Goal: Information Seeking & Learning: Understand process/instructions

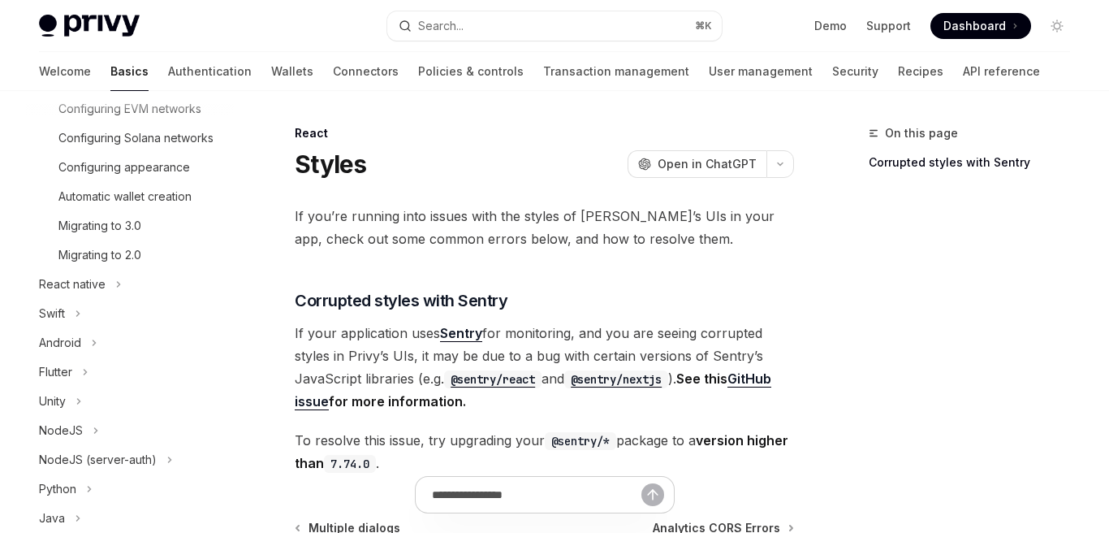
scroll to position [465, 0]
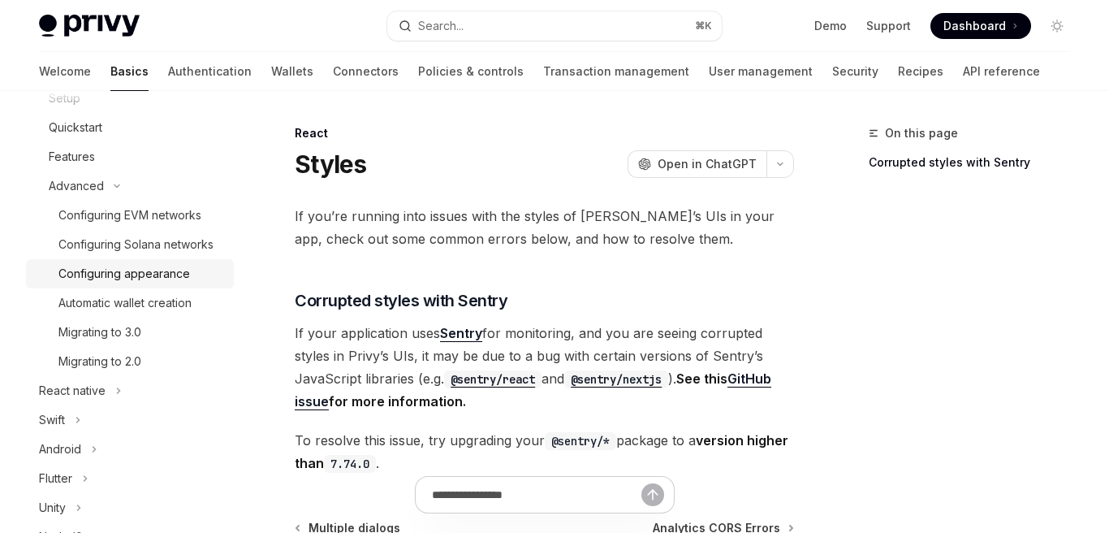
click at [157, 278] on div "Configuring appearance" at bounding box center [124, 273] width 132 height 19
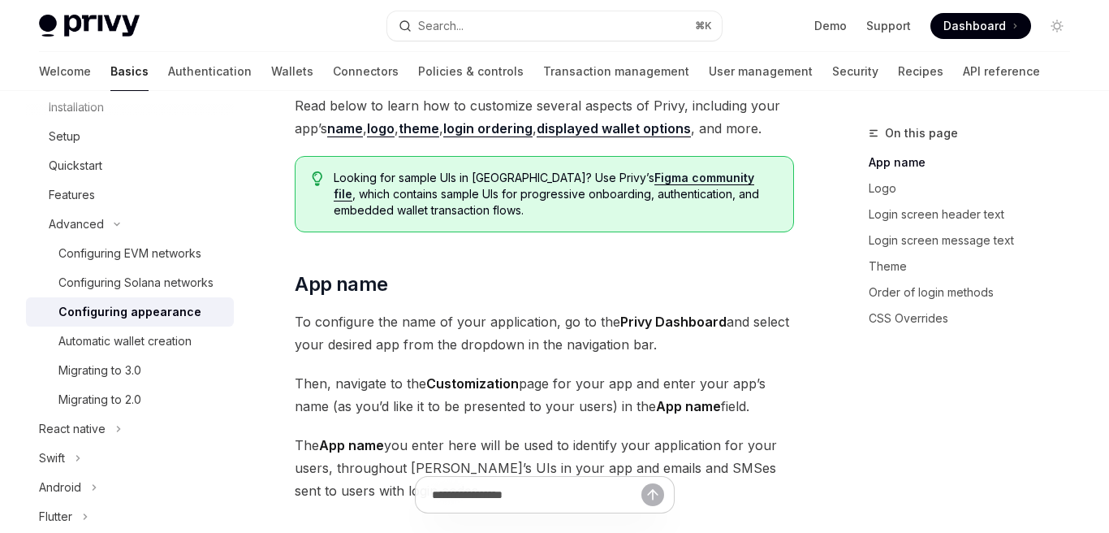
scroll to position [356, 0]
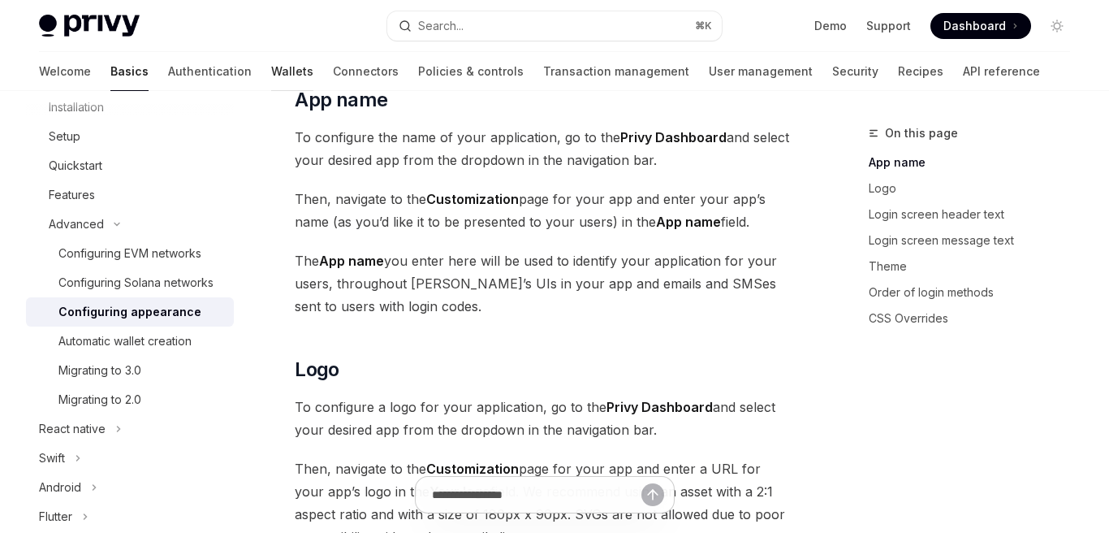
click at [271, 74] on link "Wallets" at bounding box center [292, 71] width 42 height 39
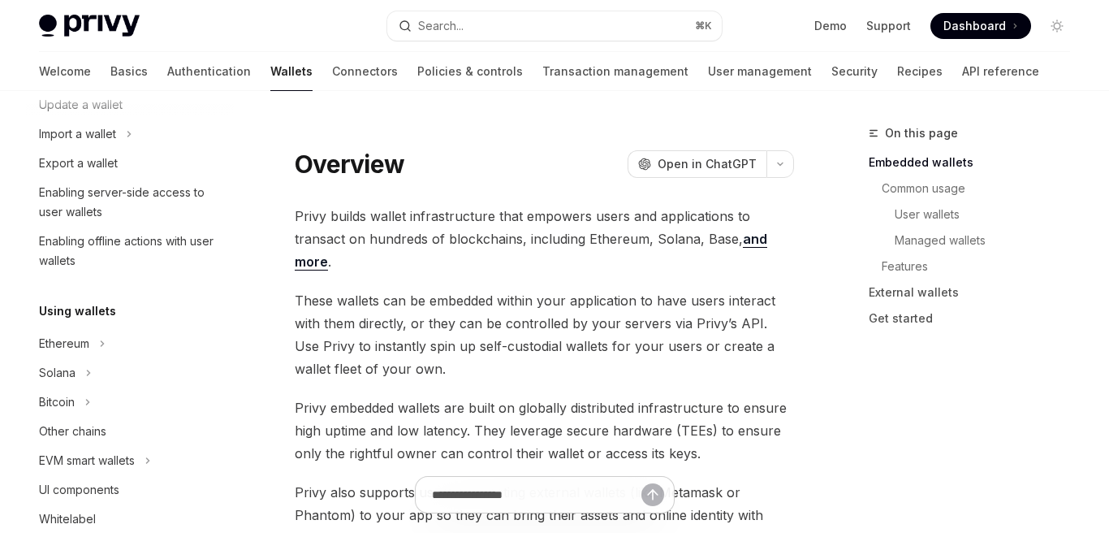
scroll to position [244, 0]
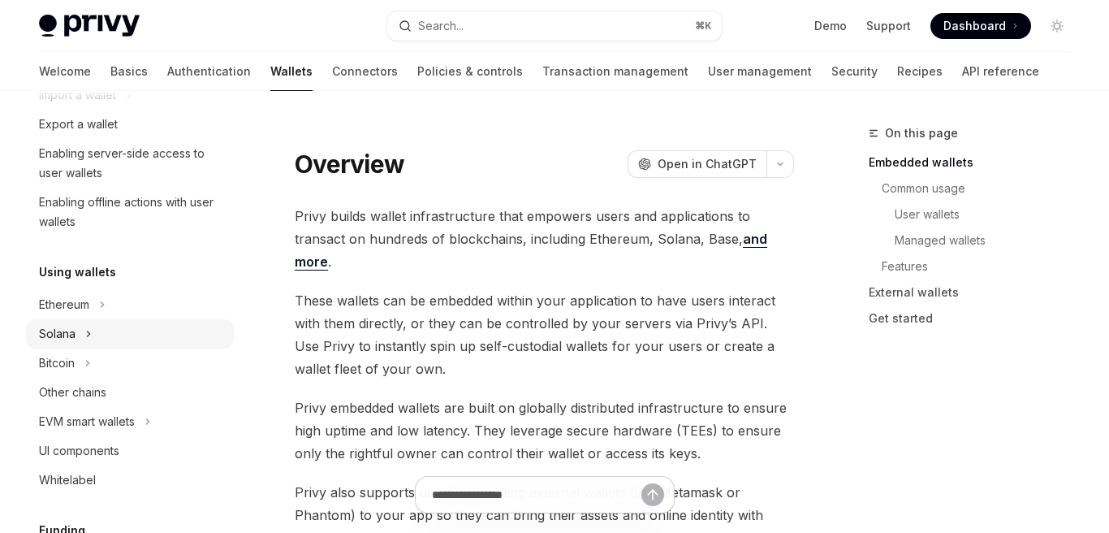
click at [129, 325] on div "Solana" at bounding box center [130, 333] width 208 height 29
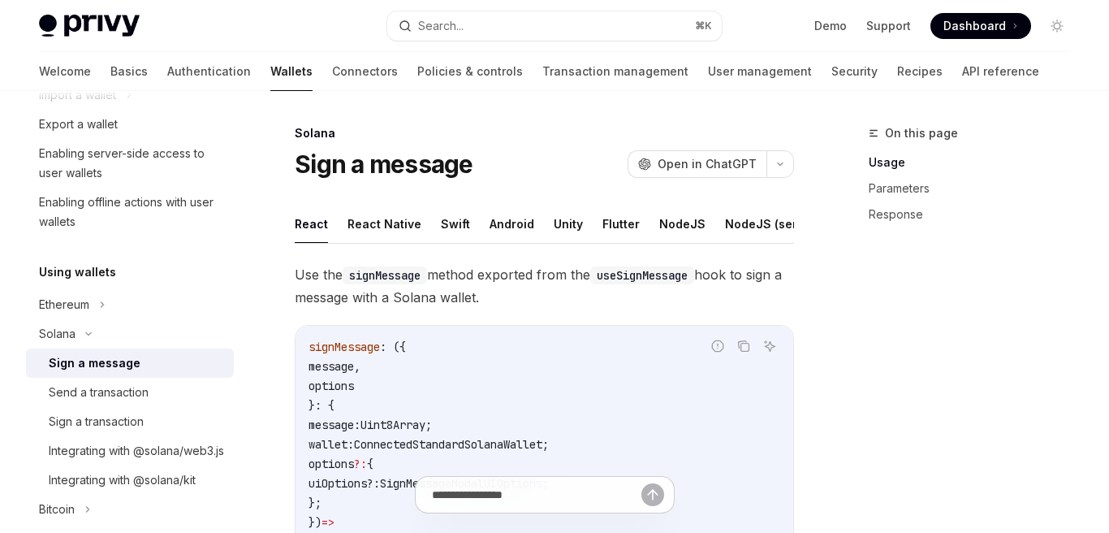
click at [127, 367] on div "Sign a message" at bounding box center [95, 362] width 92 height 19
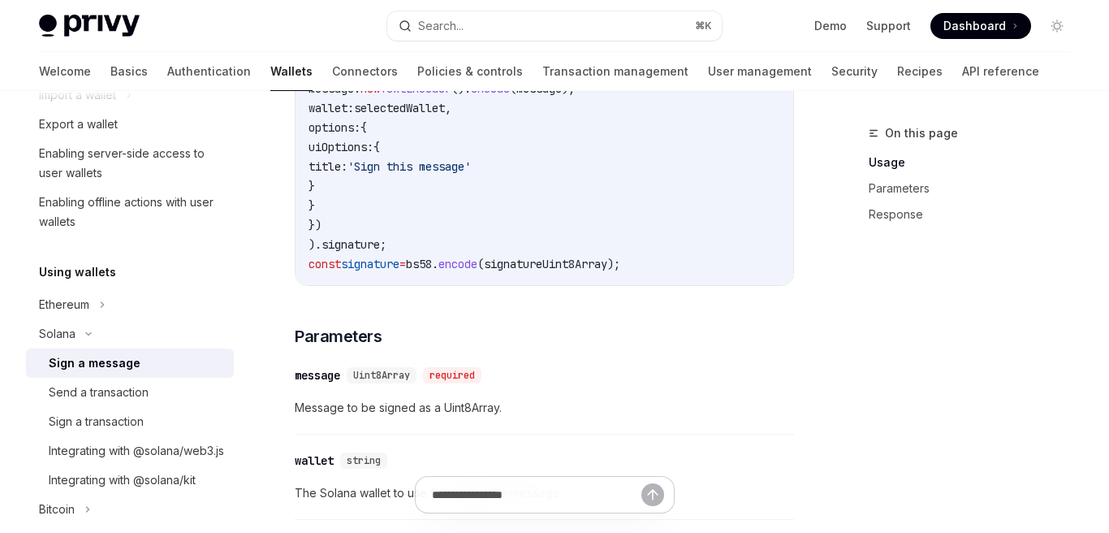
scroll to position [1169, 0]
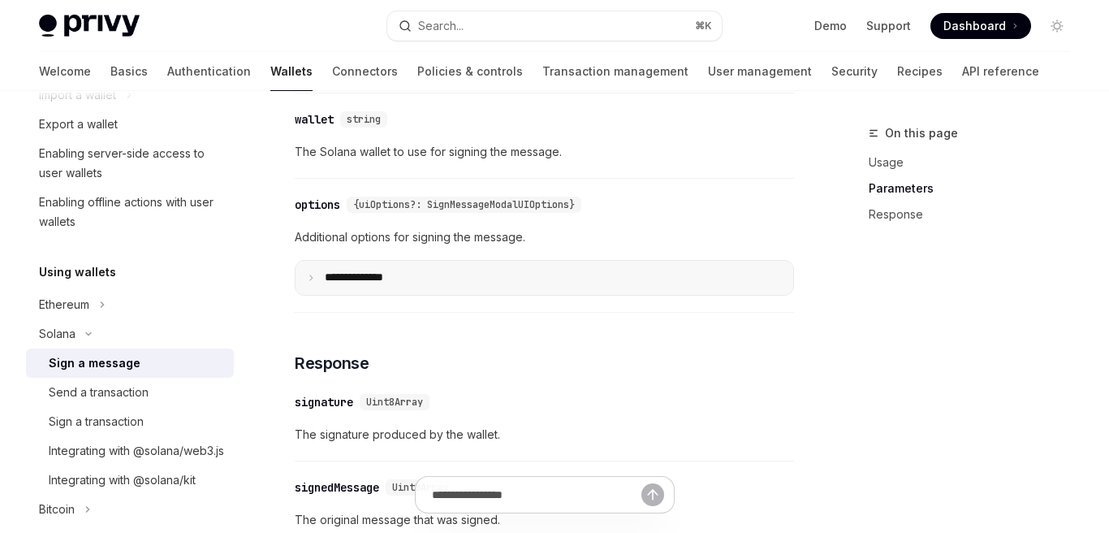
click at [343, 283] on p "**** *********" at bounding box center [367, 277] width 84 height 15
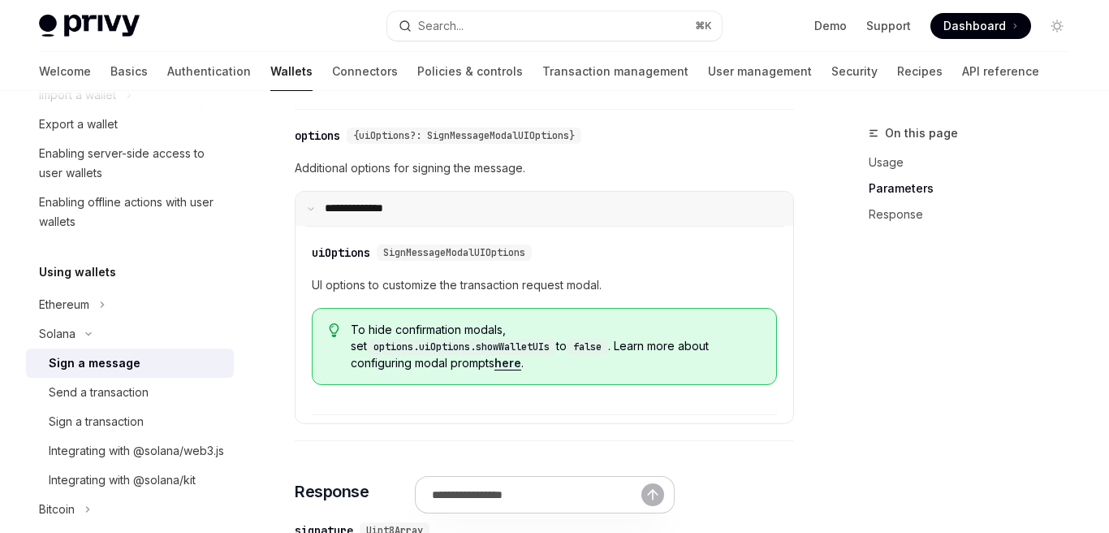
scroll to position [1313, 0]
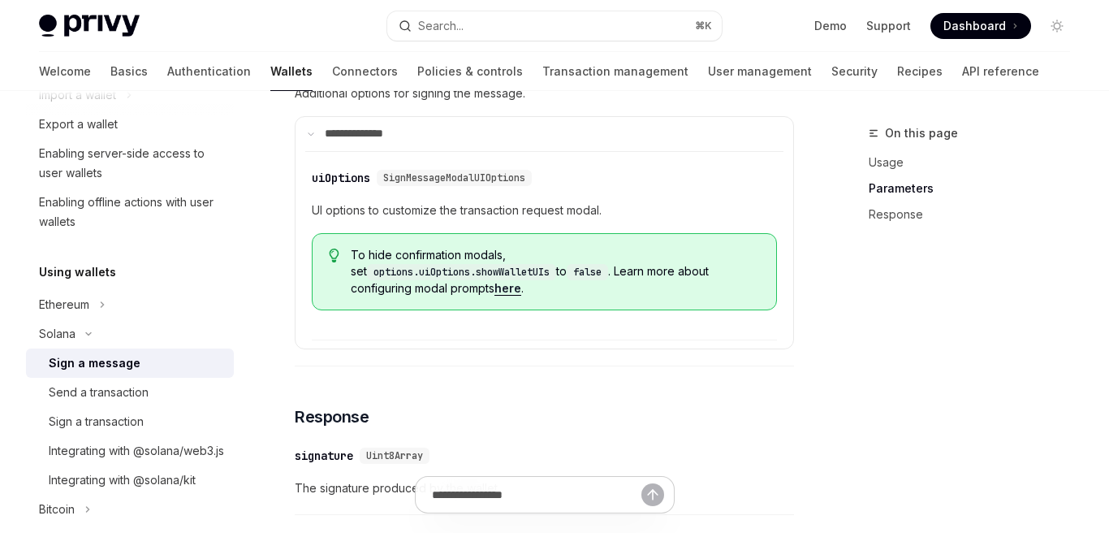
click at [521, 281] on link "here" at bounding box center [507, 288] width 27 height 15
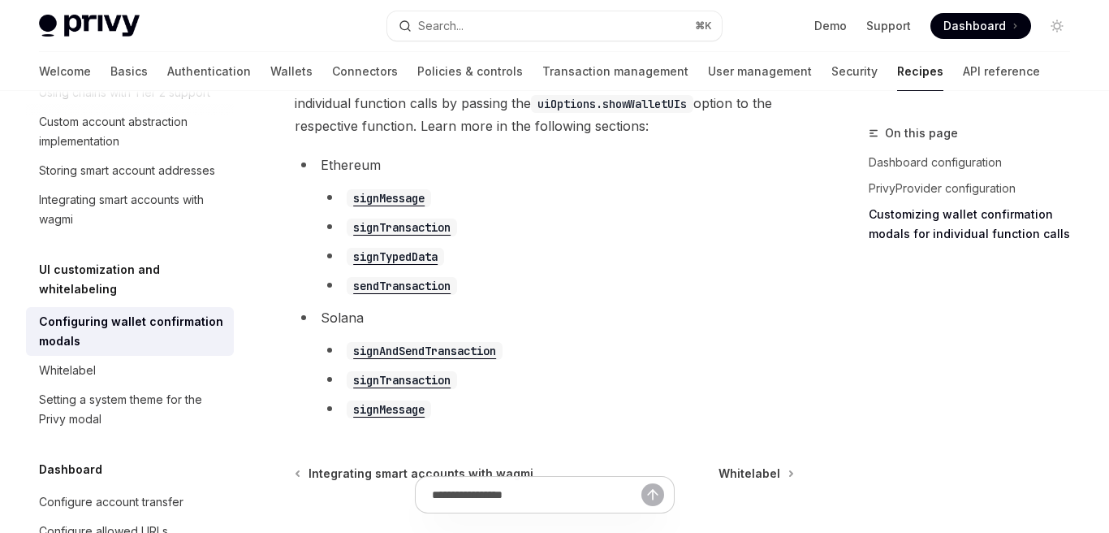
scroll to position [1063, 0]
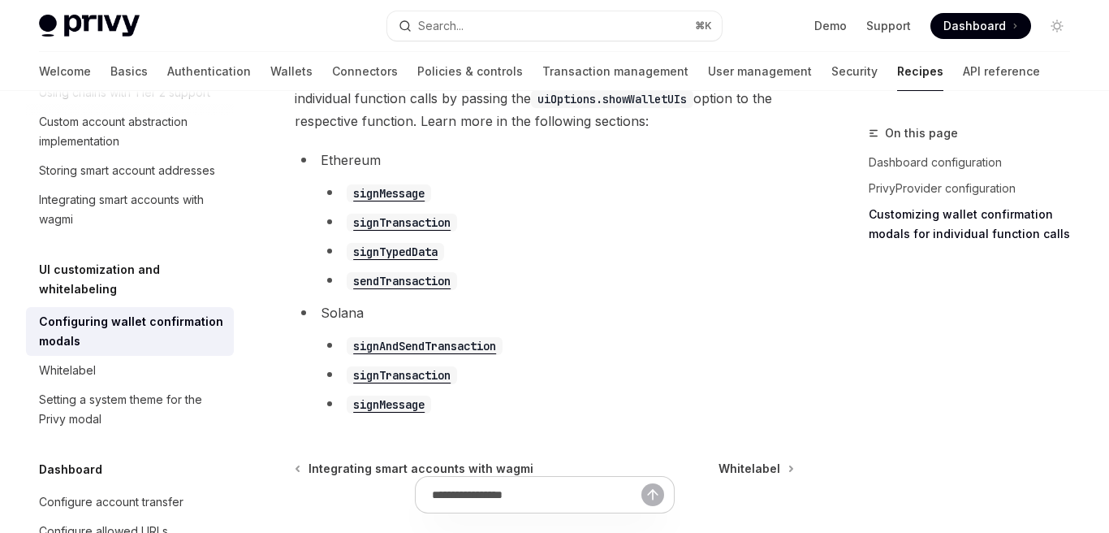
click at [413, 202] on code "signMessage" at bounding box center [389, 193] width 84 height 18
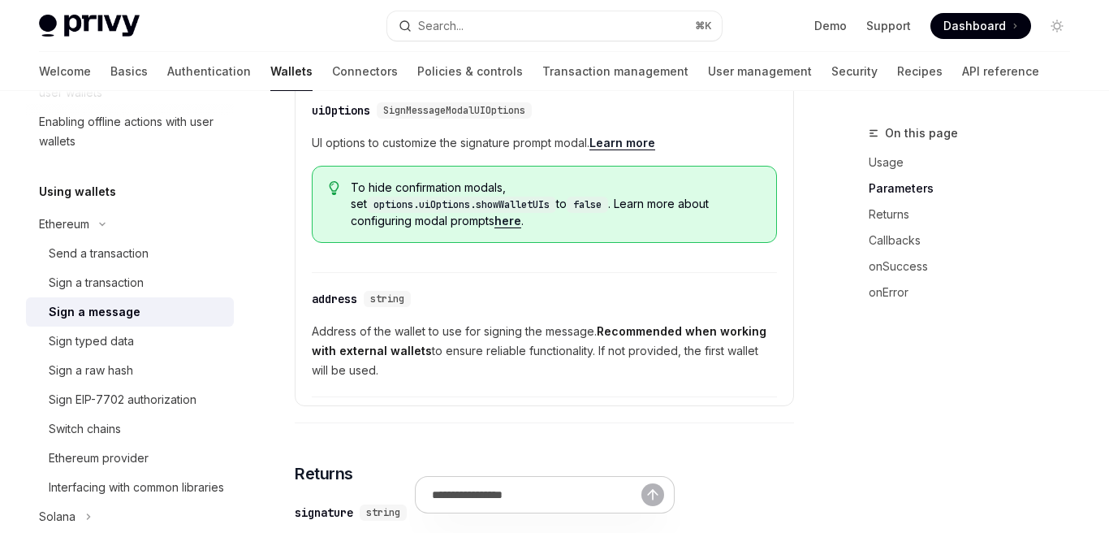
click at [521, 213] on link "here" at bounding box center [507, 220] width 27 height 15
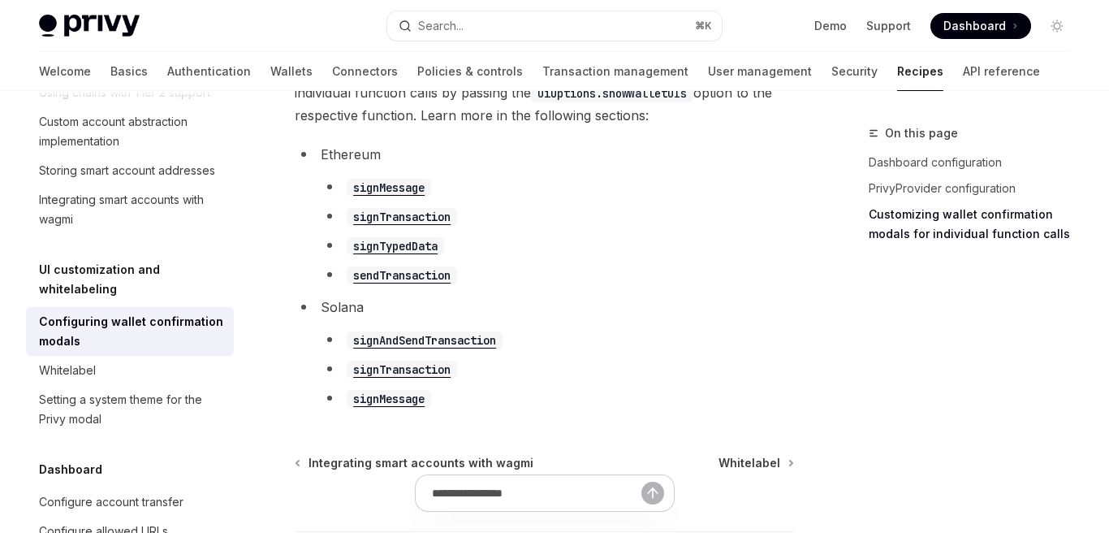
scroll to position [1063, 0]
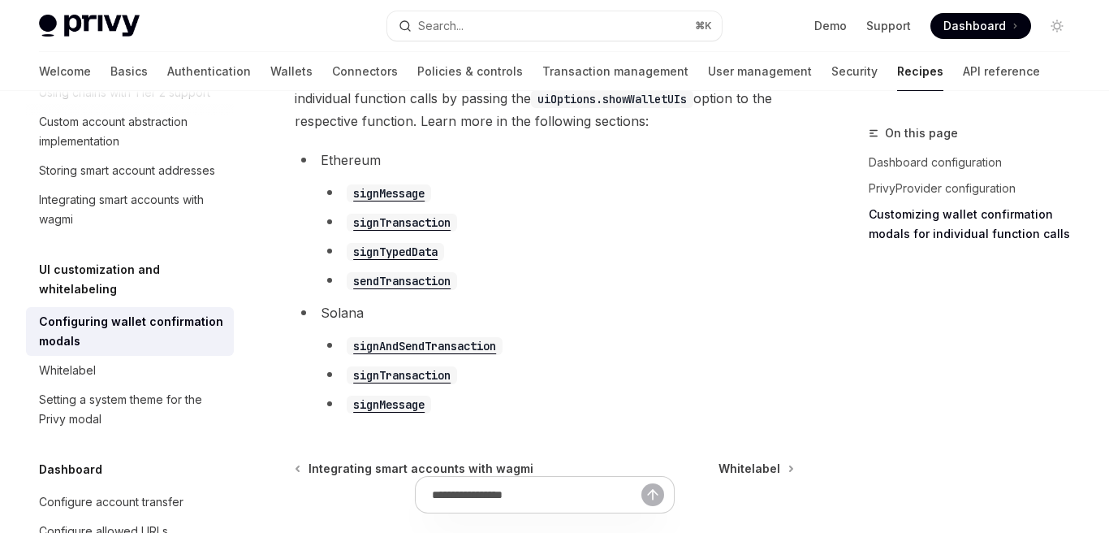
click at [435, 231] on code "signTransaction" at bounding box center [402, 222] width 110 height 18
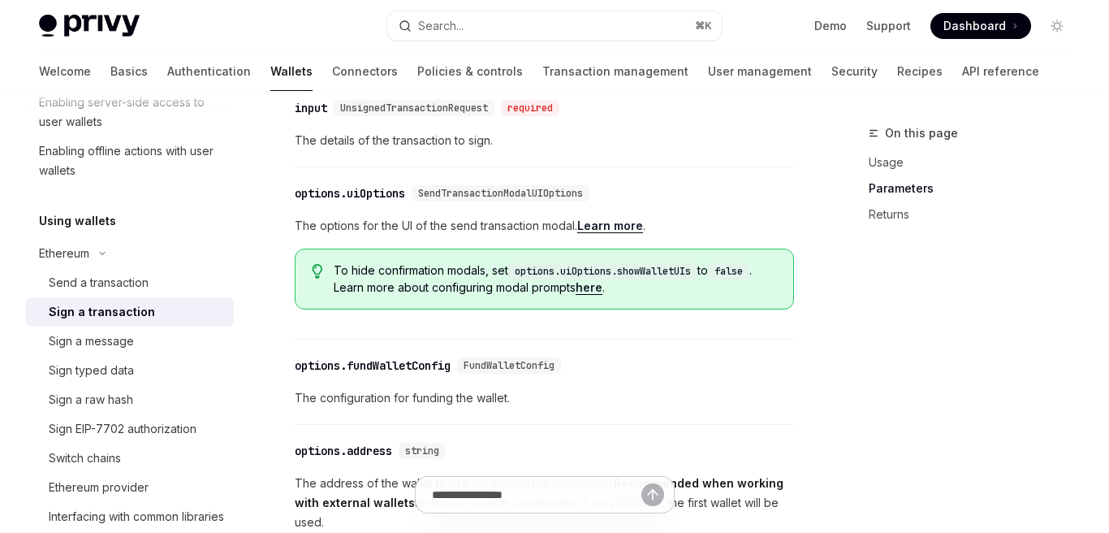
scroll to position [652, 0]
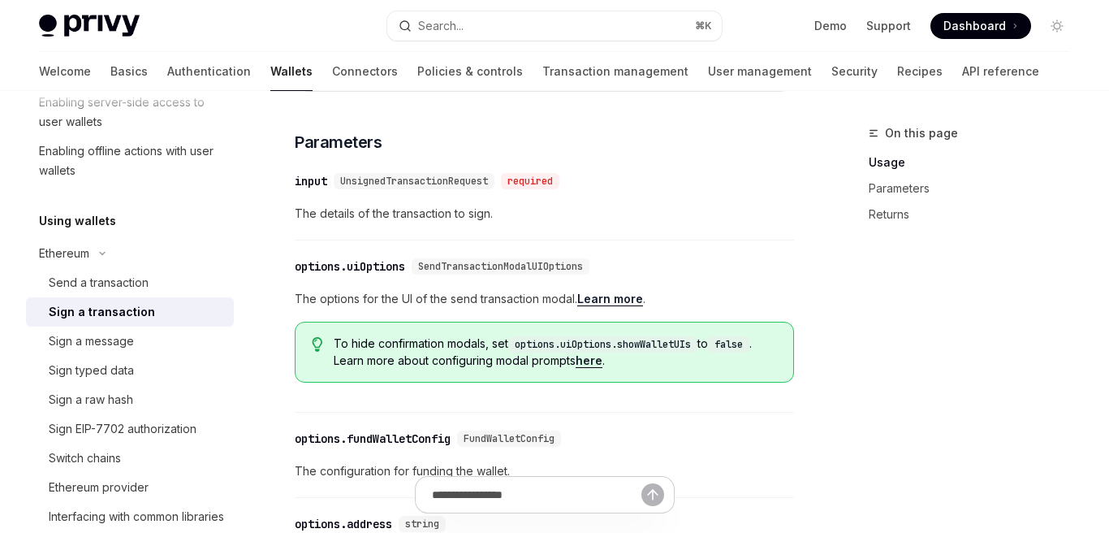
click at [615, 306] on link "Learn more" at bounding box center [610, 298] width 66 height 15
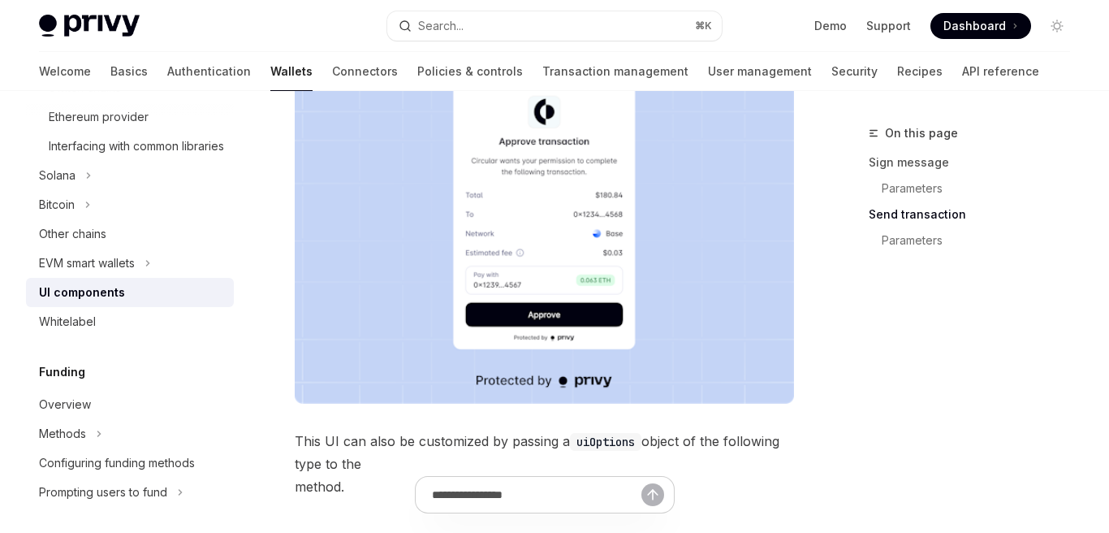
scroll to position [1468, 0]
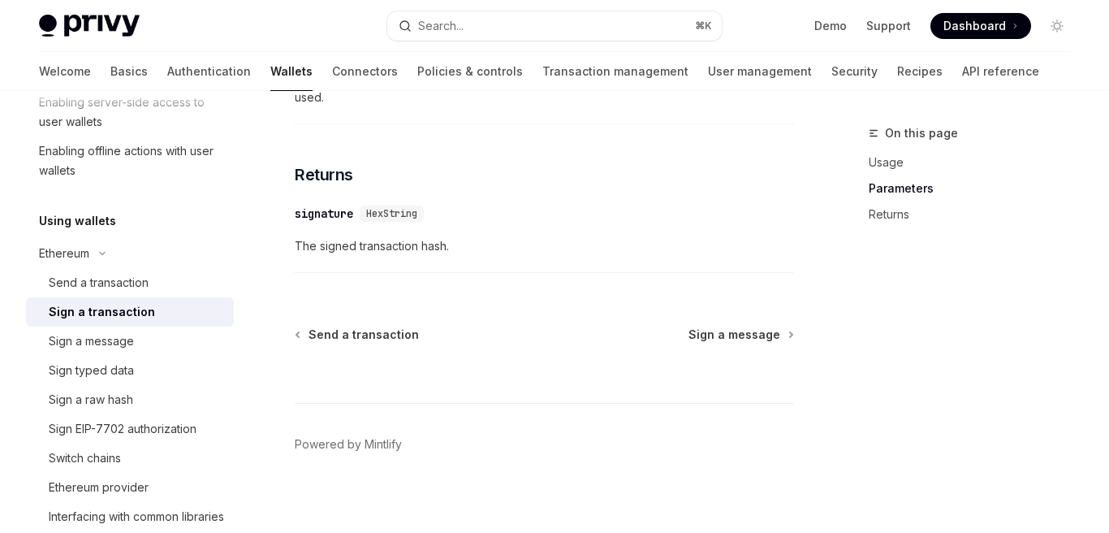
scroll to position [1173, 0]
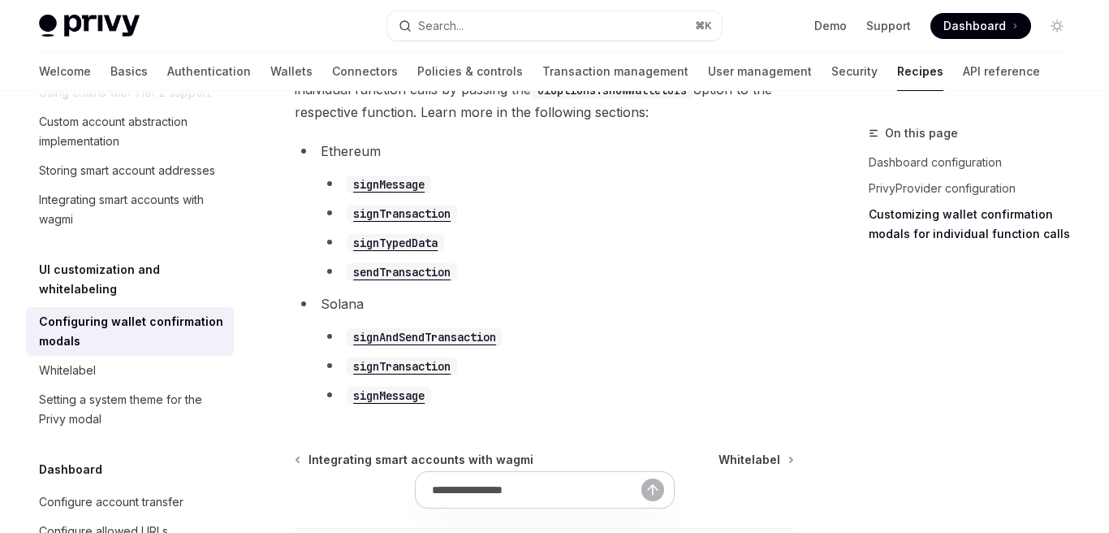
scroll to position [1063, 0]
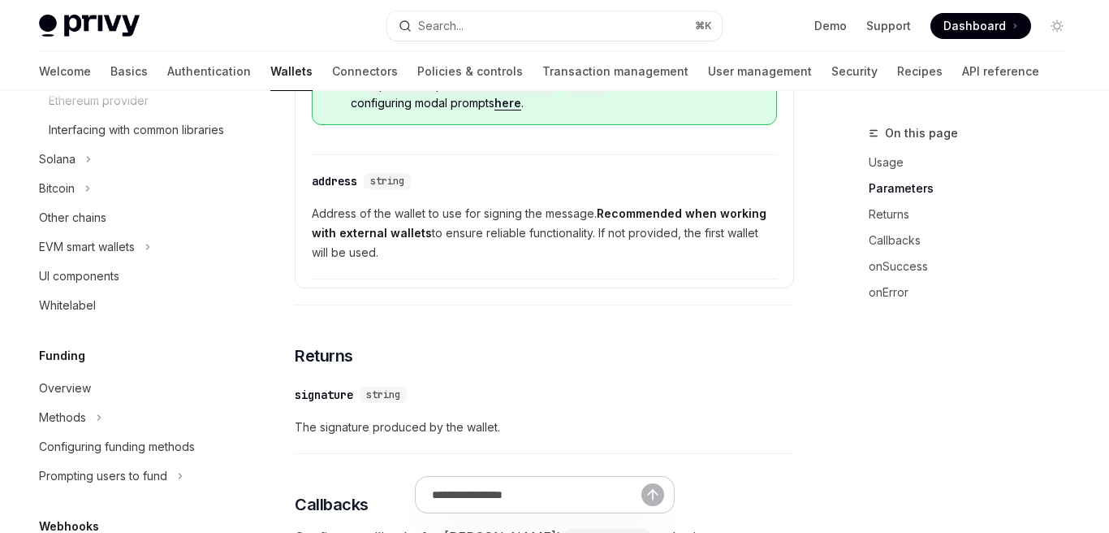
scroll to position [325, 0]
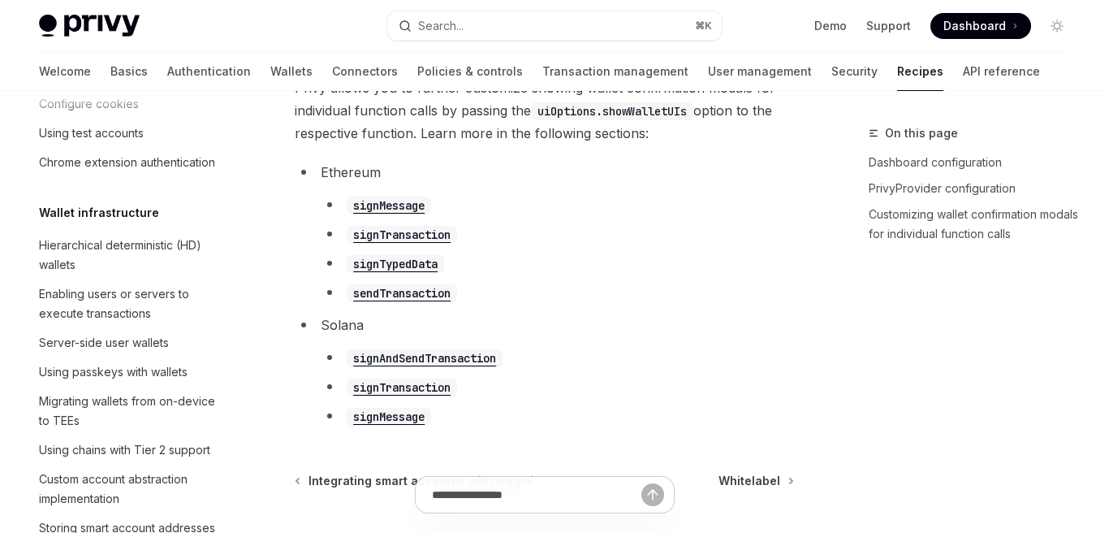
scroll to position [682, 0]
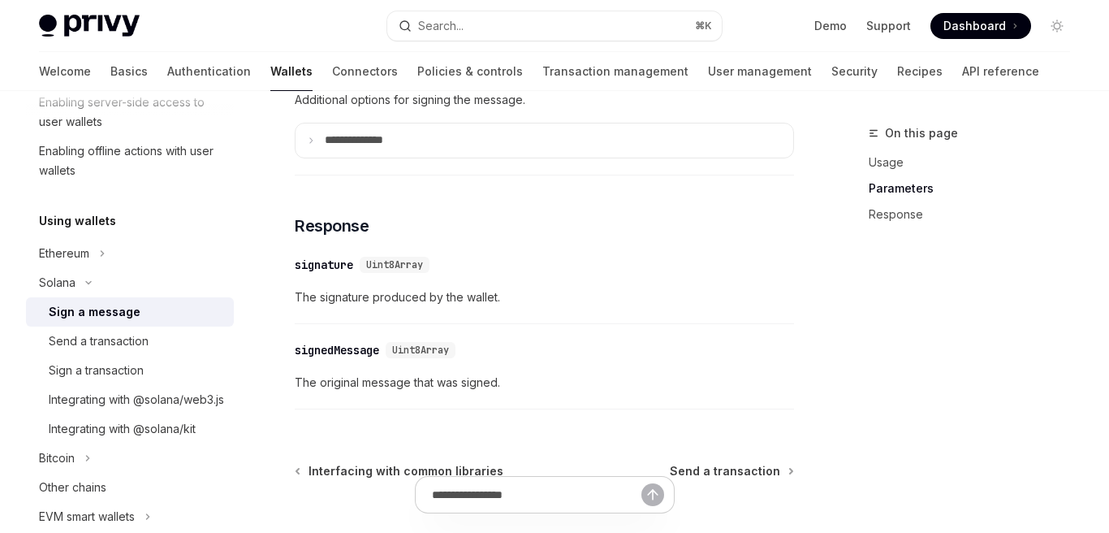
scroll to position [1313, 0]
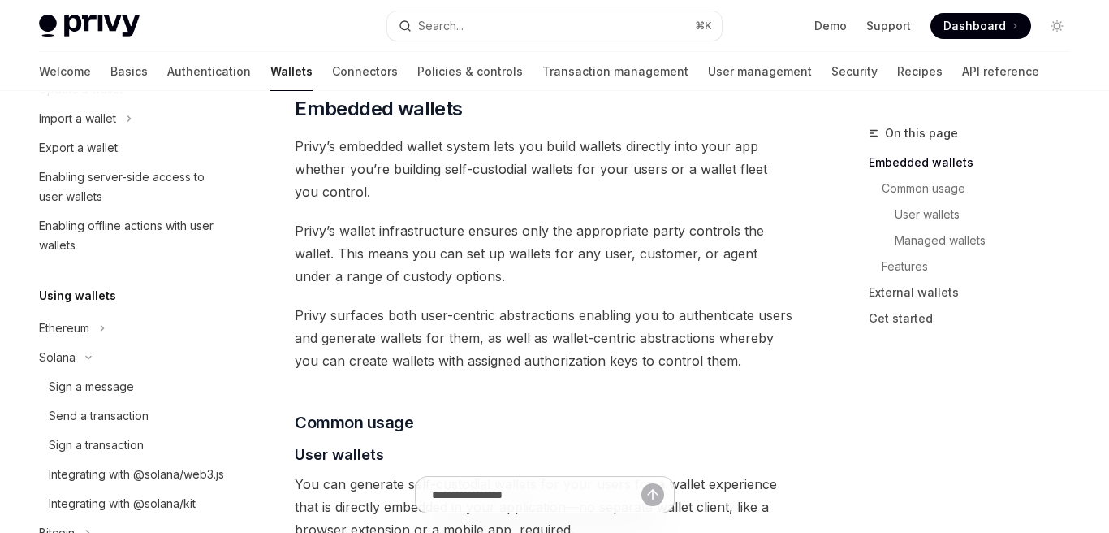
scroll to position [946, 0]
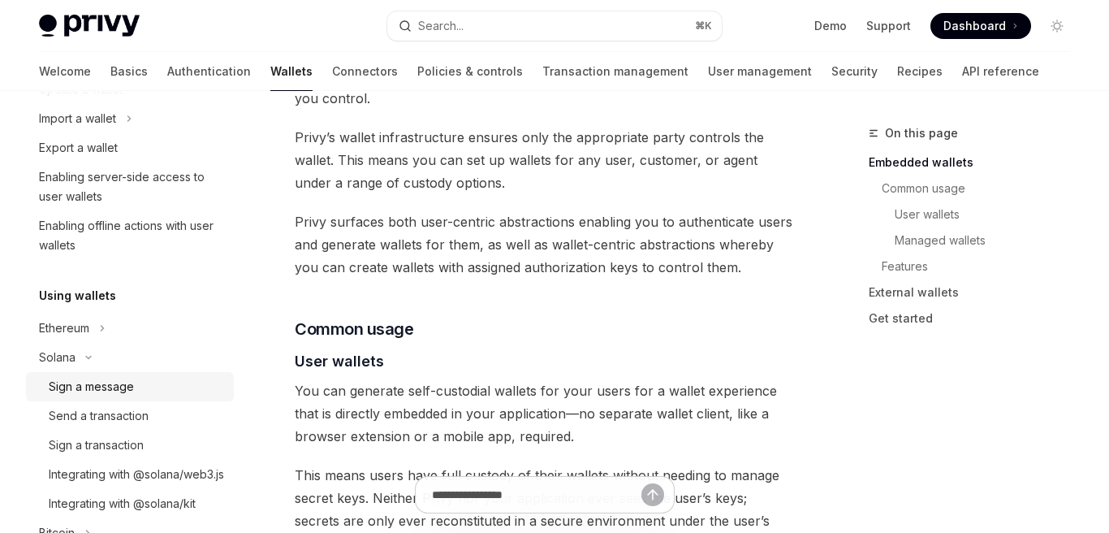
click at [112, 396] on link "Sign a message" at bounding box center [130, 386] width 208 height 29
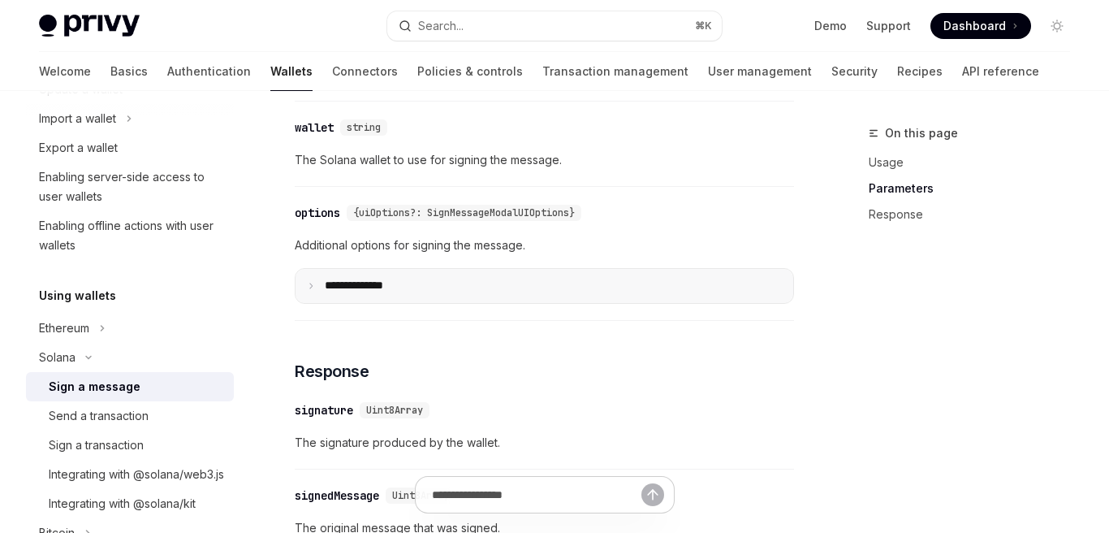
click at [485, 298] on summary "**** *********" at bounding box center [544, 286] width 498 height 34
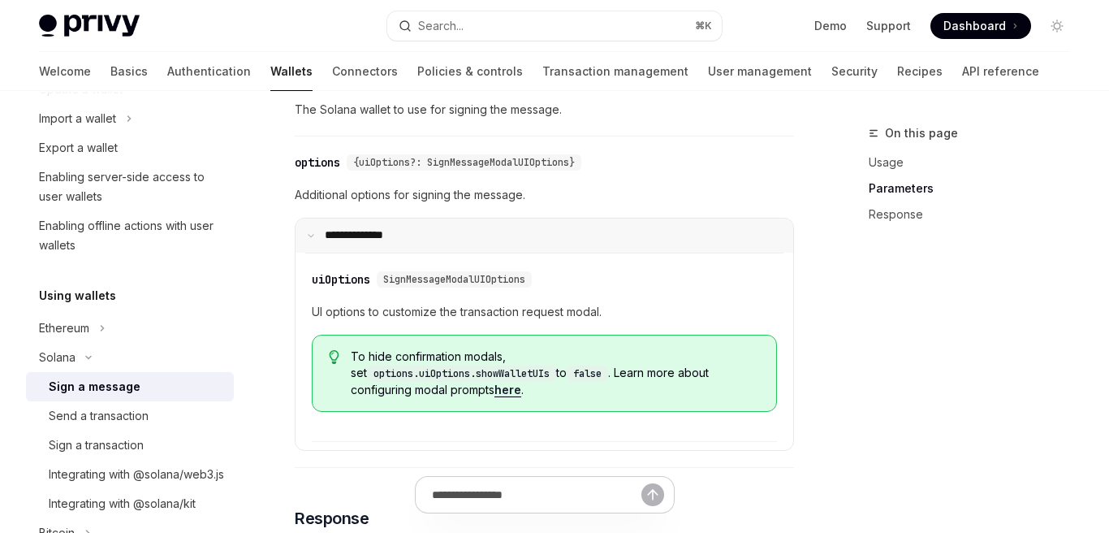
scroll to position [1298, 0]
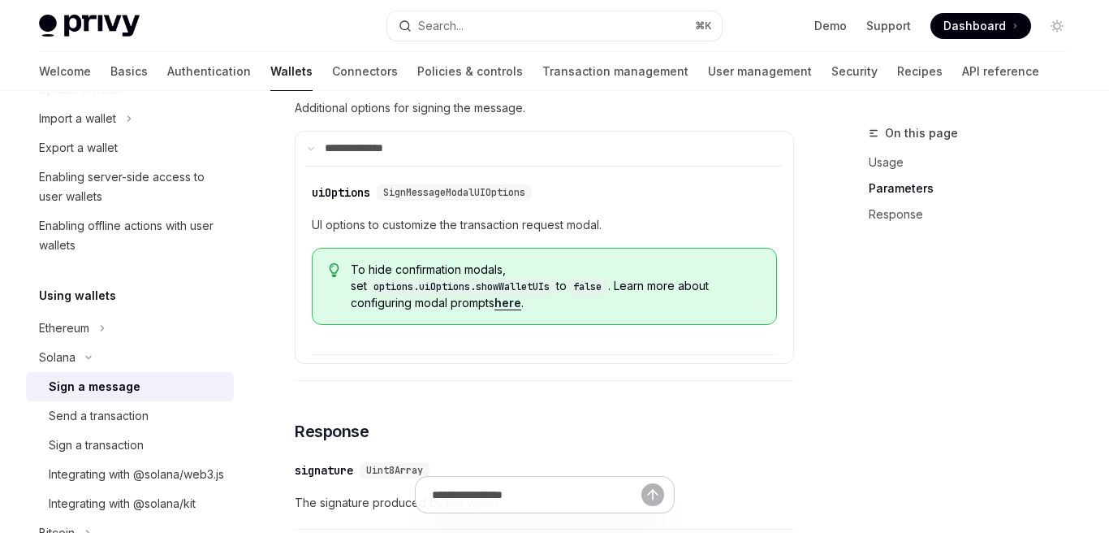
click at [521, 297] on link "here" at bounding box center [507, 302] width 27 height 15
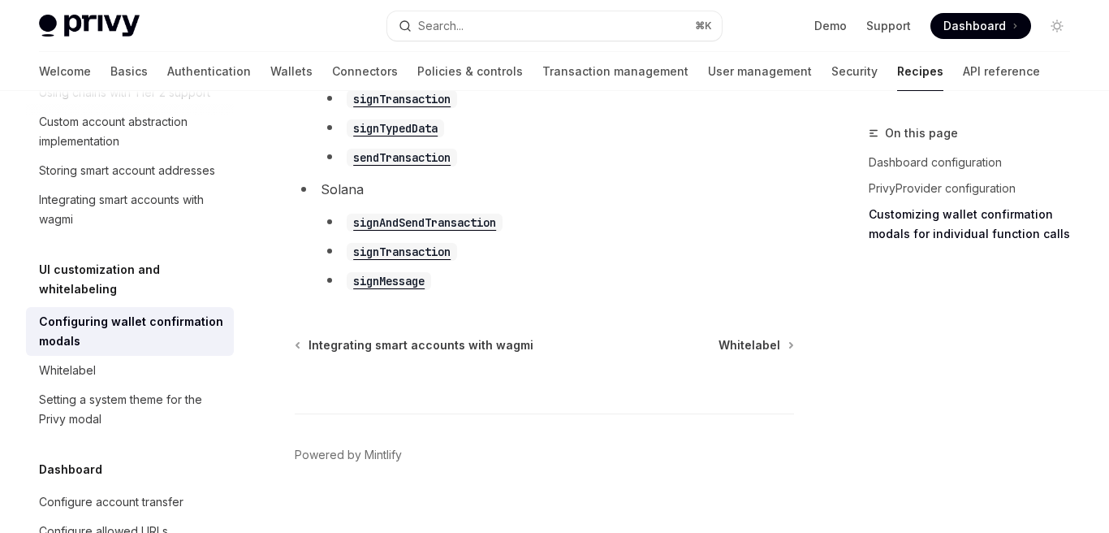
scroll to position [1262, 0]
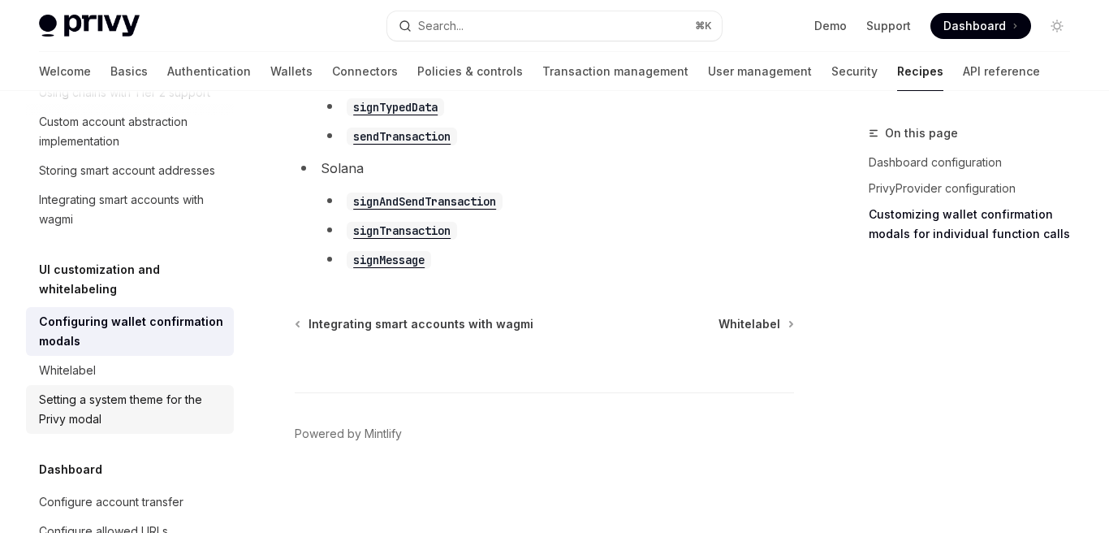
click at [122, 390] on div "Setting a system theme for the Privy modal" at bounding box center [131, 409] width 185 height 39
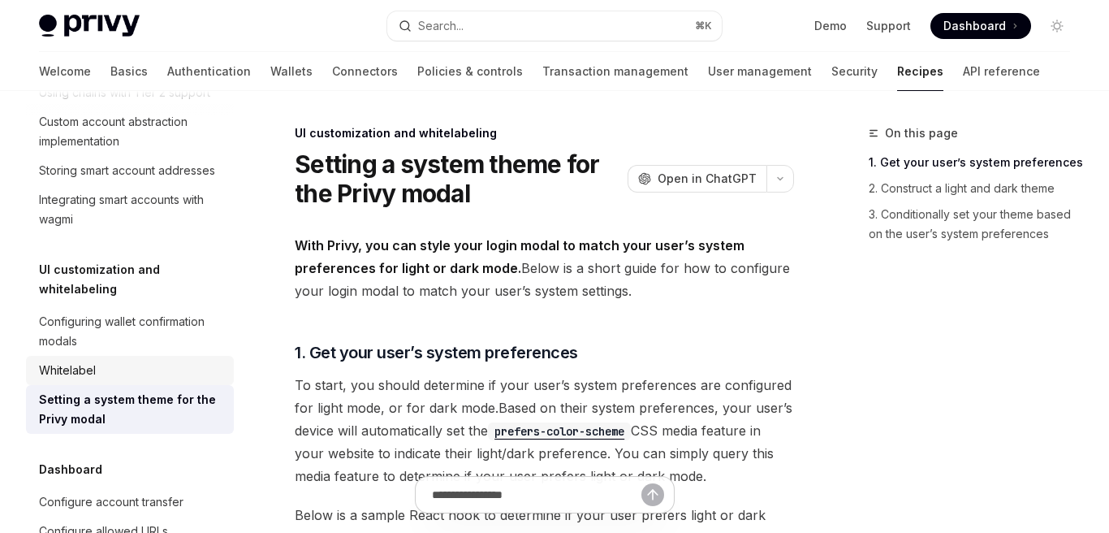
click at [114, 356] on link "Whitelabel" at bounding box center [130, 370] width 208 height 29
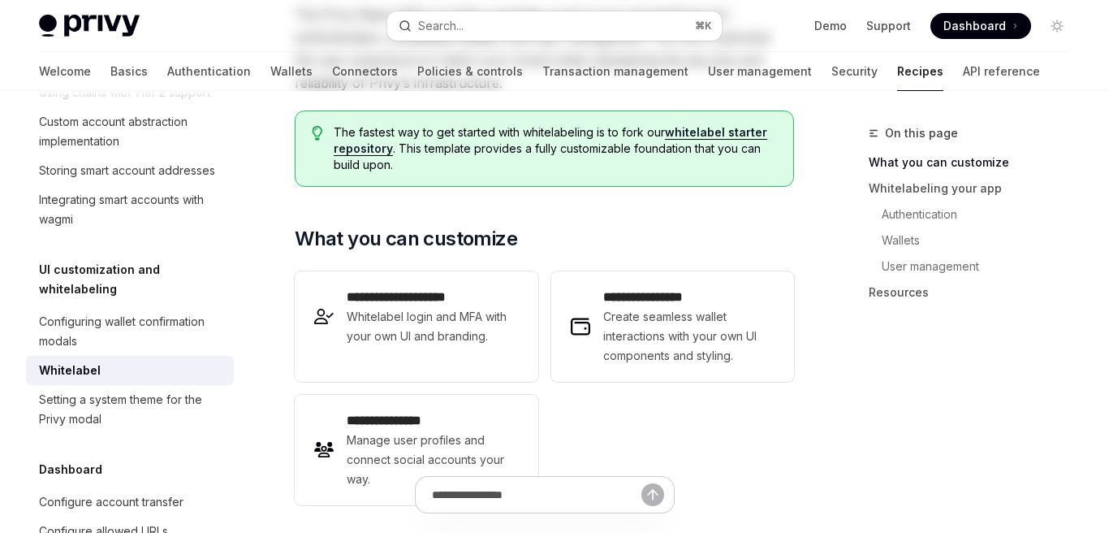
scroll to position [346, 0]
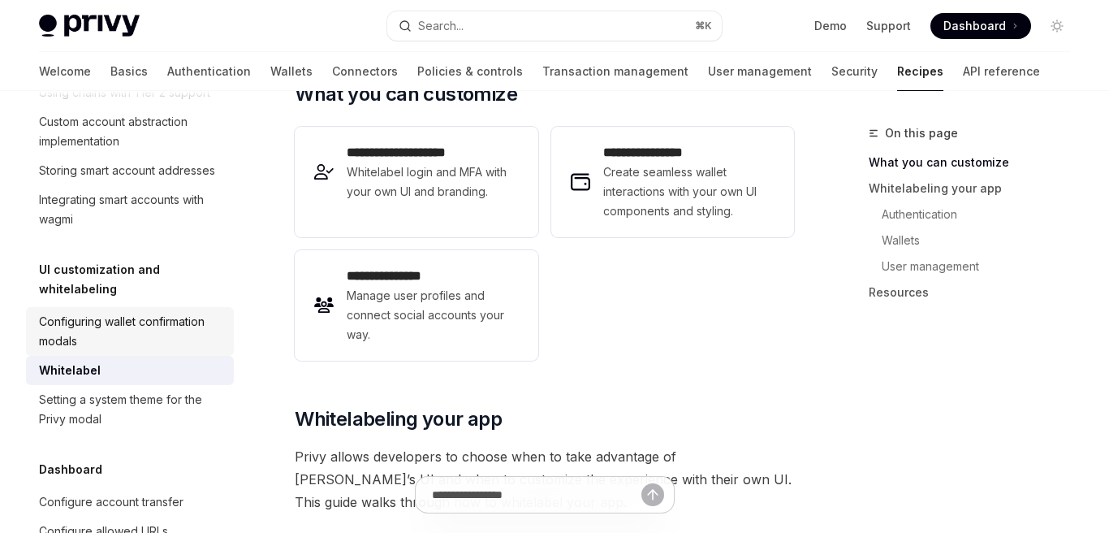
click at [157, 312] on div "Configuring wallet confirmation modals" at bounding box center [131, 331] width 185 height 39
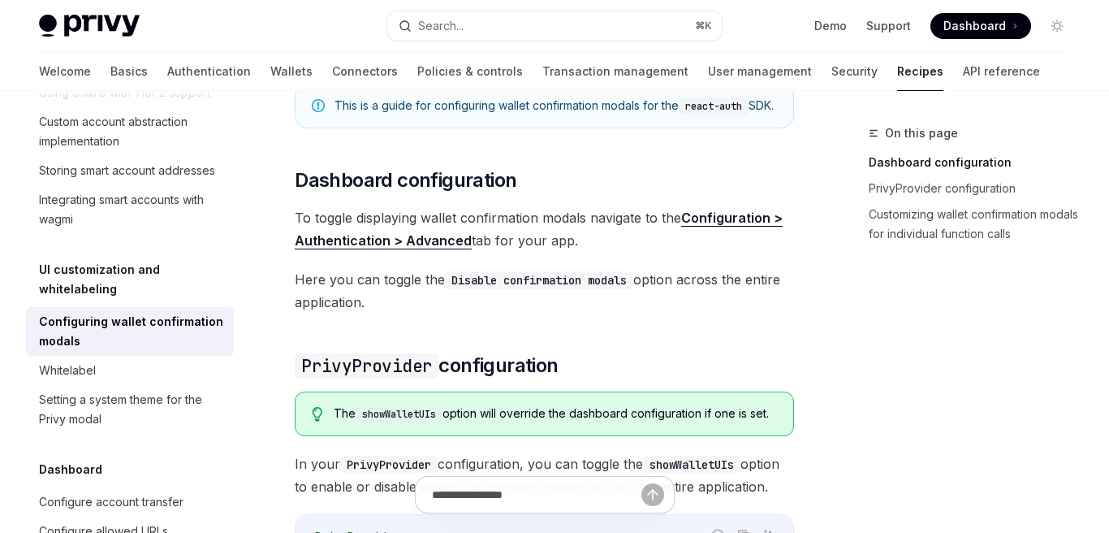
scroll to position [304, 0]
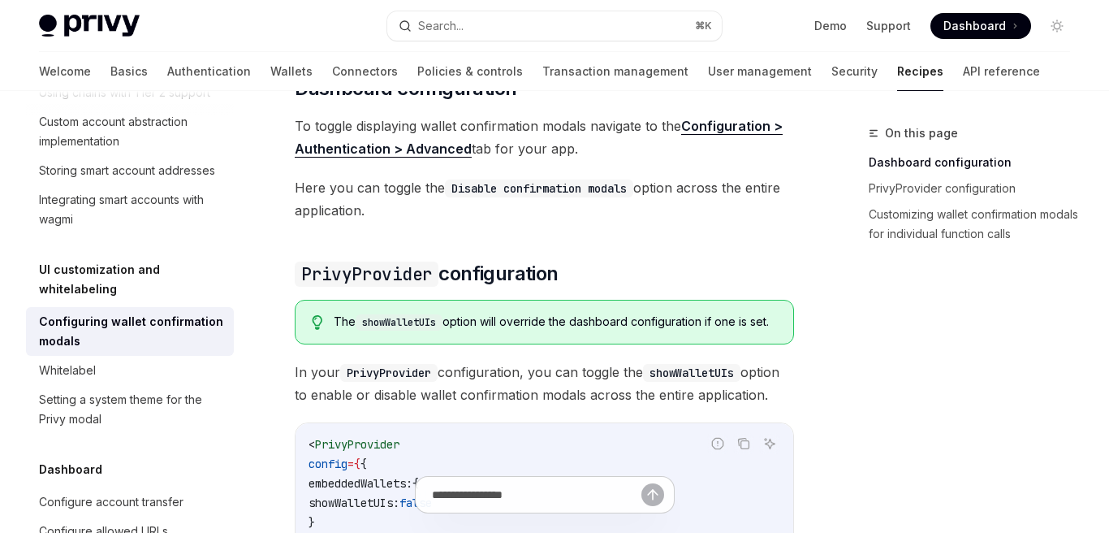
click at [472, 330] on div "The showWalletUIs option will override the dashboard configuration if one is se…" at bounding box center [555, 321] width 443 height 17
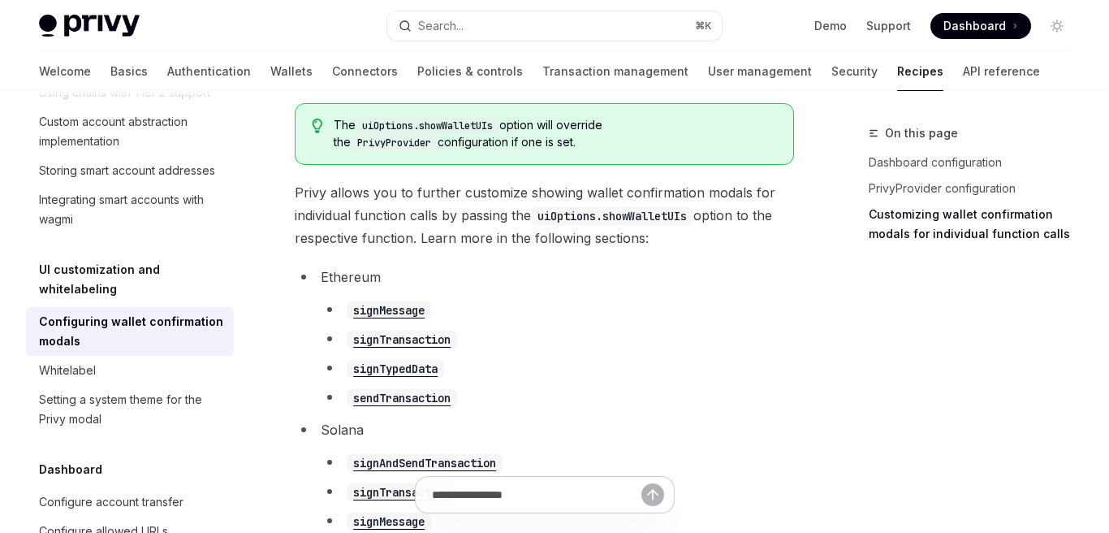
scroll to position [1101, 0]
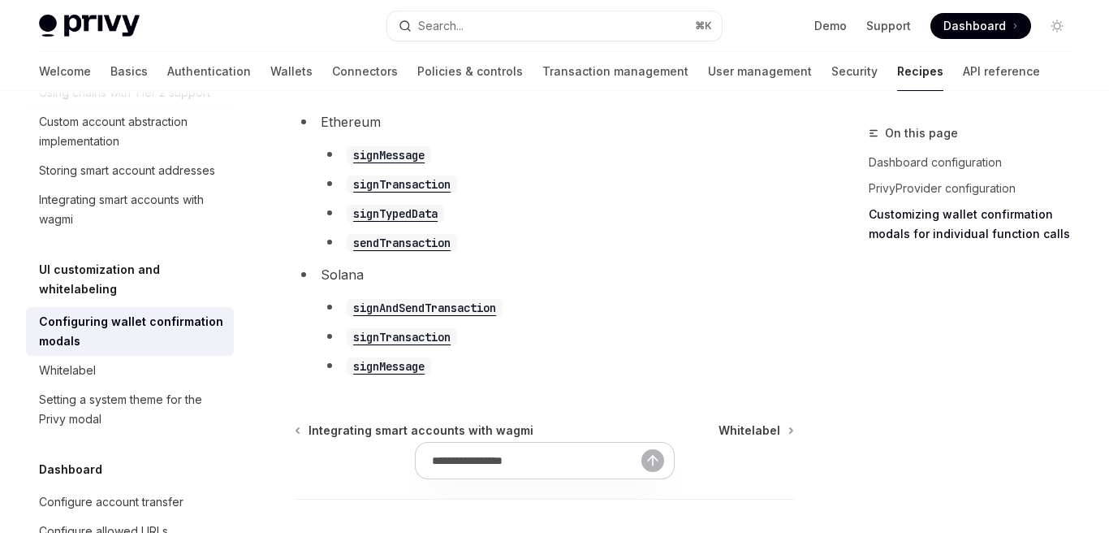
click at [412, 166] on li "signMessage" at bounding box center [557, 154] width 473 height 23
click at [412, 164] on code "signMessage" at bounding box center [389, 155] width 84 height 18
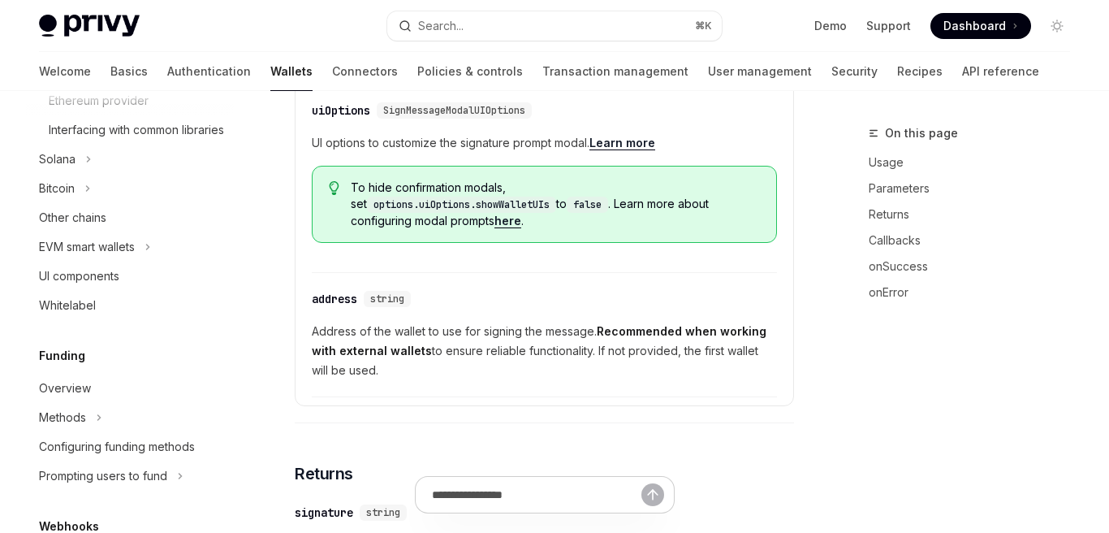
scroll to position [325, 0]
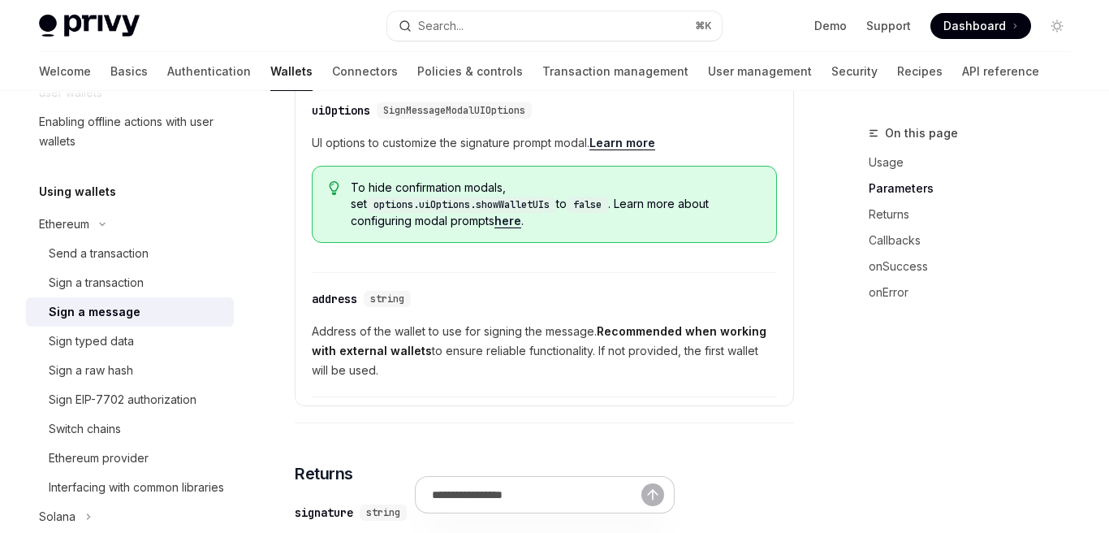
click at [521, 213] on link "here" at bounding box center [507, 220] width 27 height 15
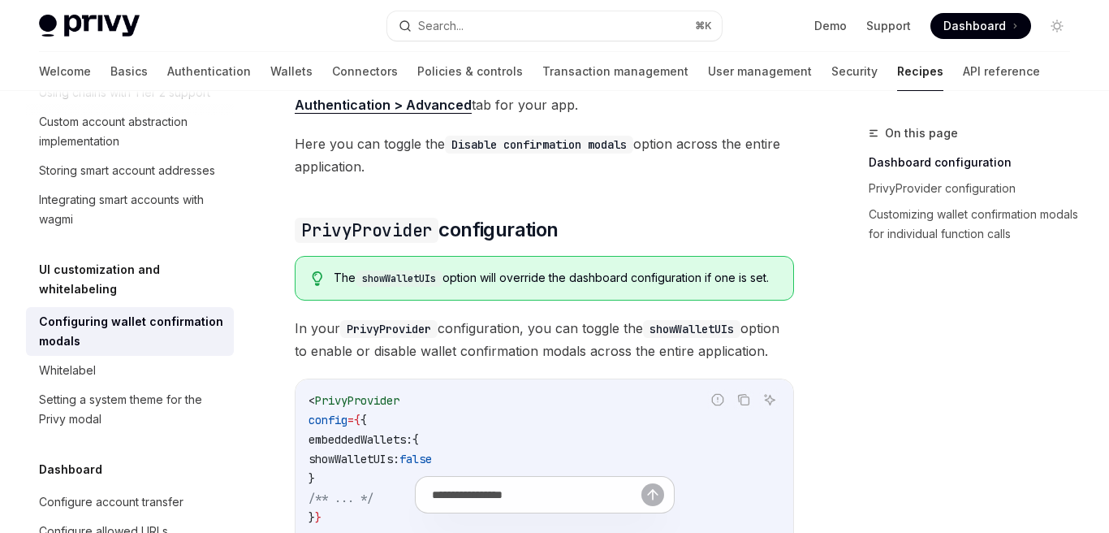
click at [427, 287] on code "showWalletUIs" at bounding box center [399, 278] width 87 height 16
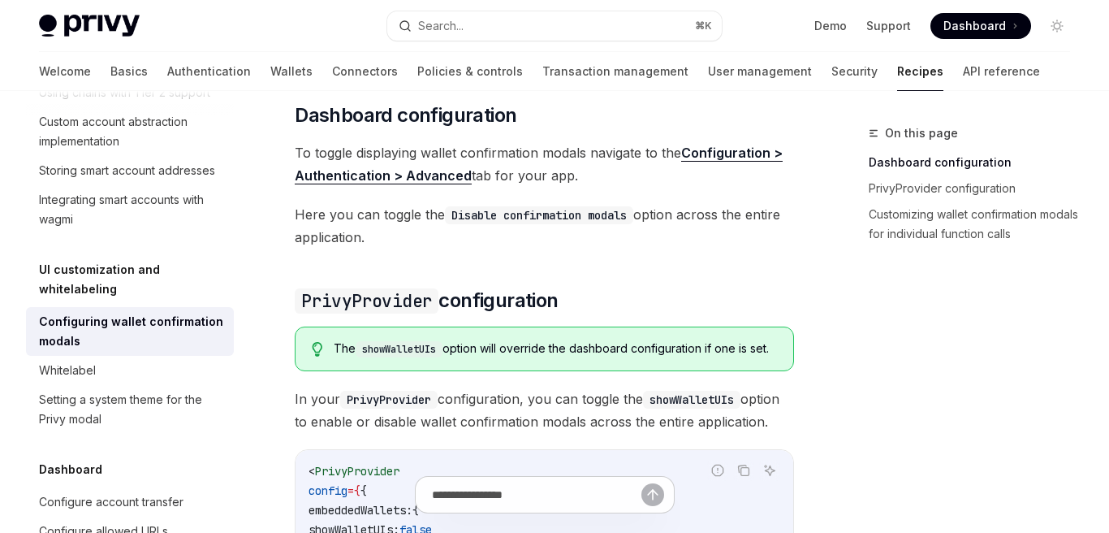
click at [437, 184] on link "Configuration > Authentication > Advanced" at bounding box center [539, 164] width 488 height 40
click at [213, 271] on h5 "UI customization and whitelabeling" at bounding box center [136, 279] width 195 height 39
click at [168, 360] on div "Whitelabel" at bounding box center [131, 369] width 185 height 19
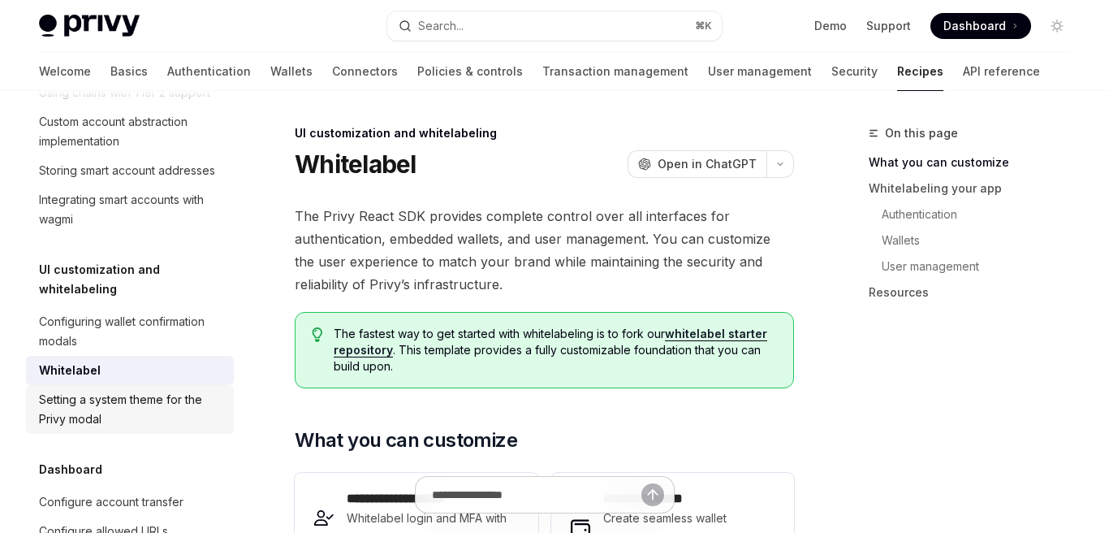
click at [177, 390] on div "Setting a system theme for the Privy modal" at bounding box center [131, 409] width 185 height 39
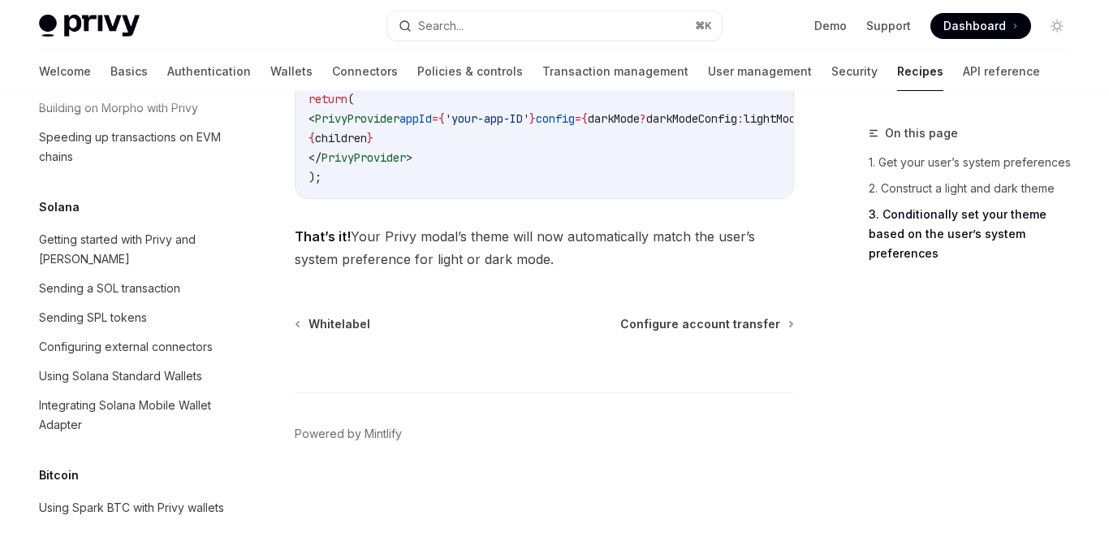
scroll to position [2510, 0]
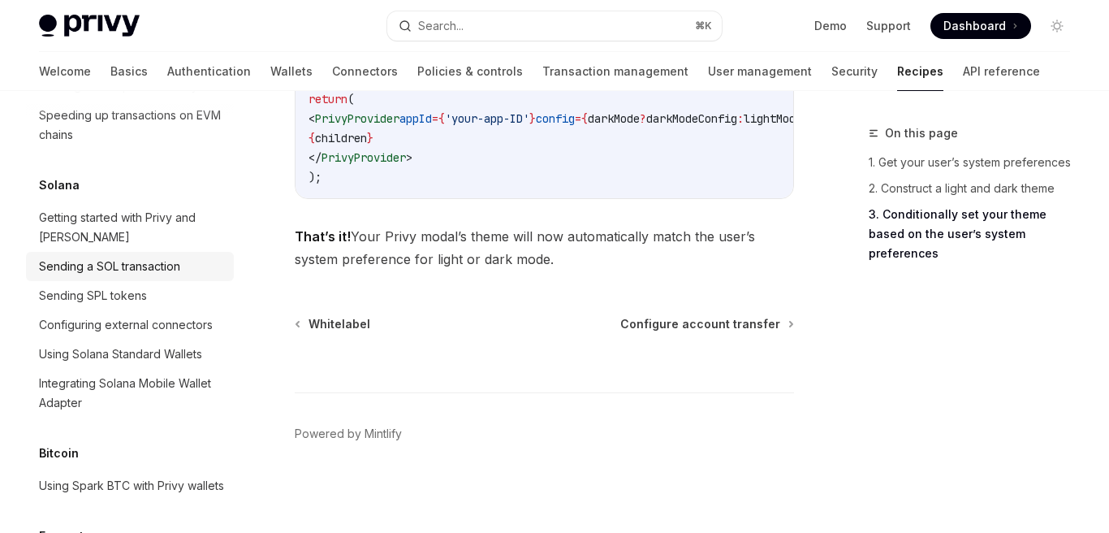
click at [166, 257] on div "Sending a SOL transaction" at bounding box center [109, 266] width 141 height 19
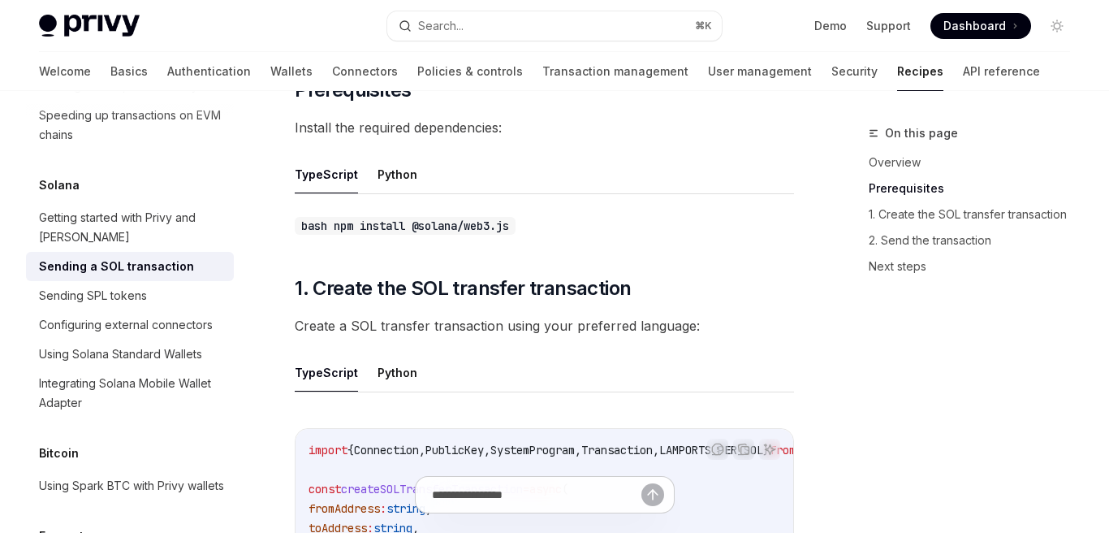
scroll to position [830, 0]
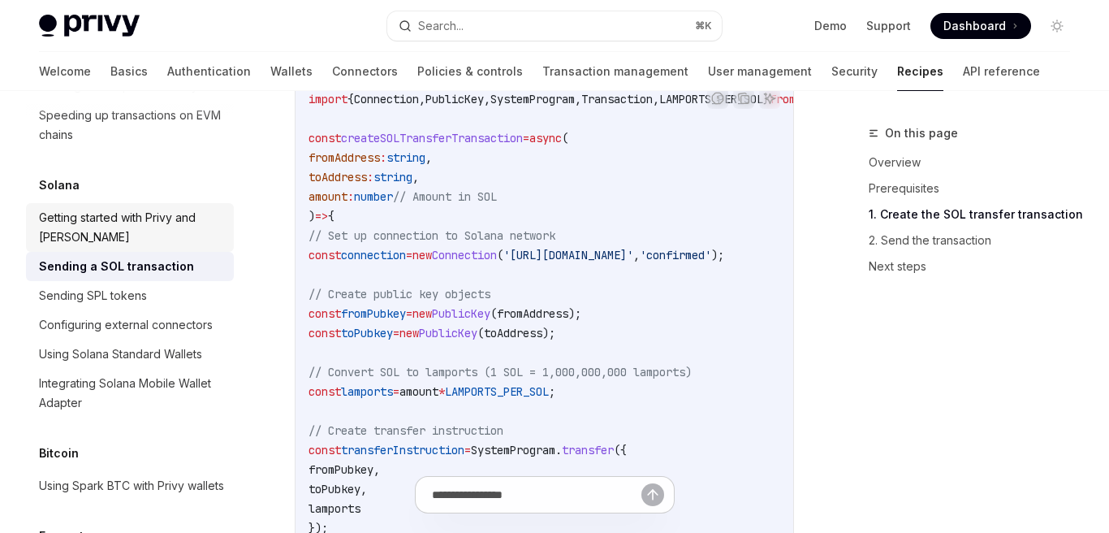
click at [190, 203] on link "Getting started with Privy and [PERSON_NAME]" at bounding box center [130, 227] width 208 height 49
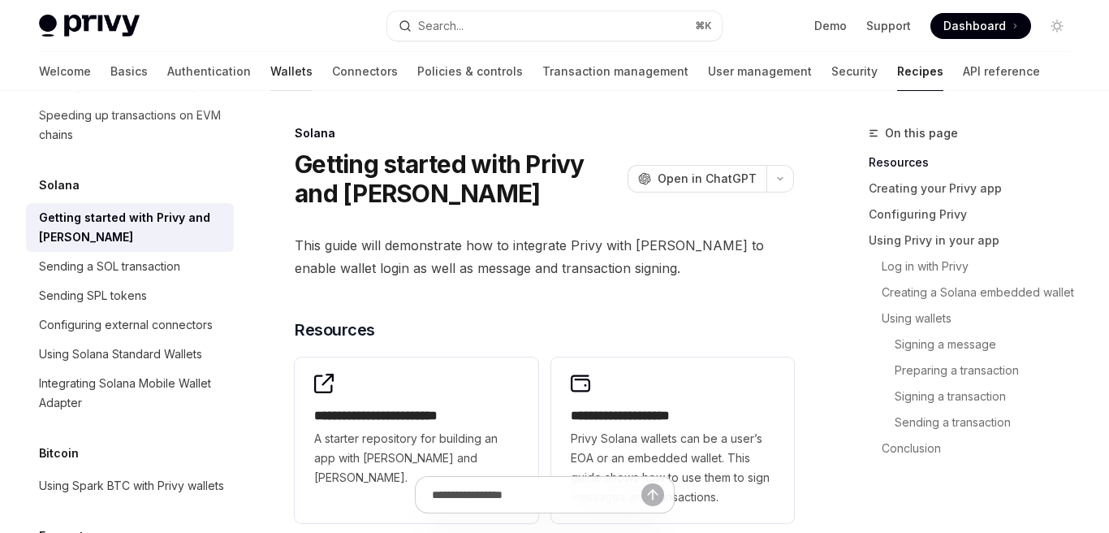
click at [270, 68] on link "Wallets" at bounding box center [291, 71] width 42 height 39
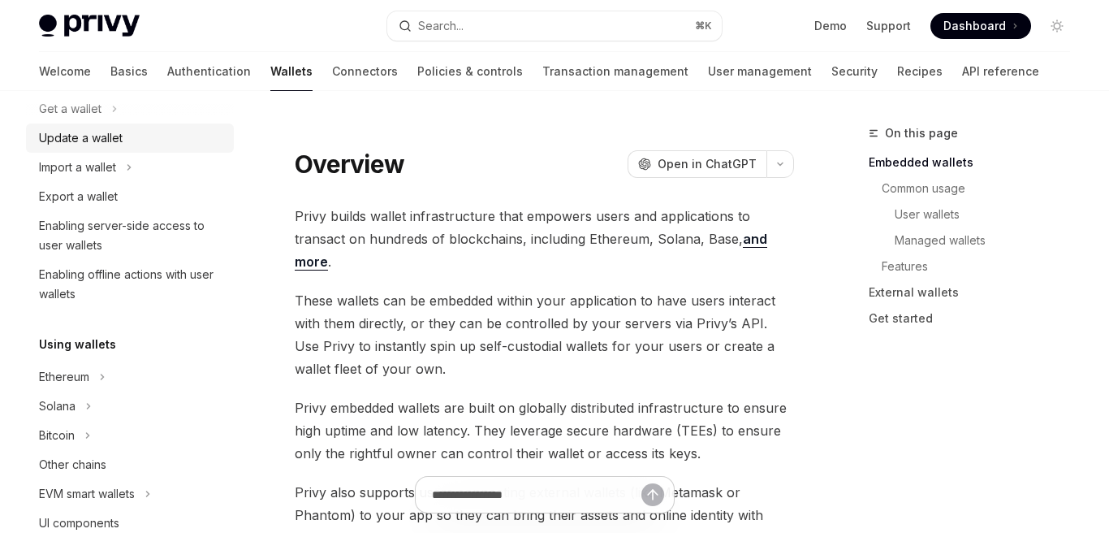
scroll to position [277, 0]
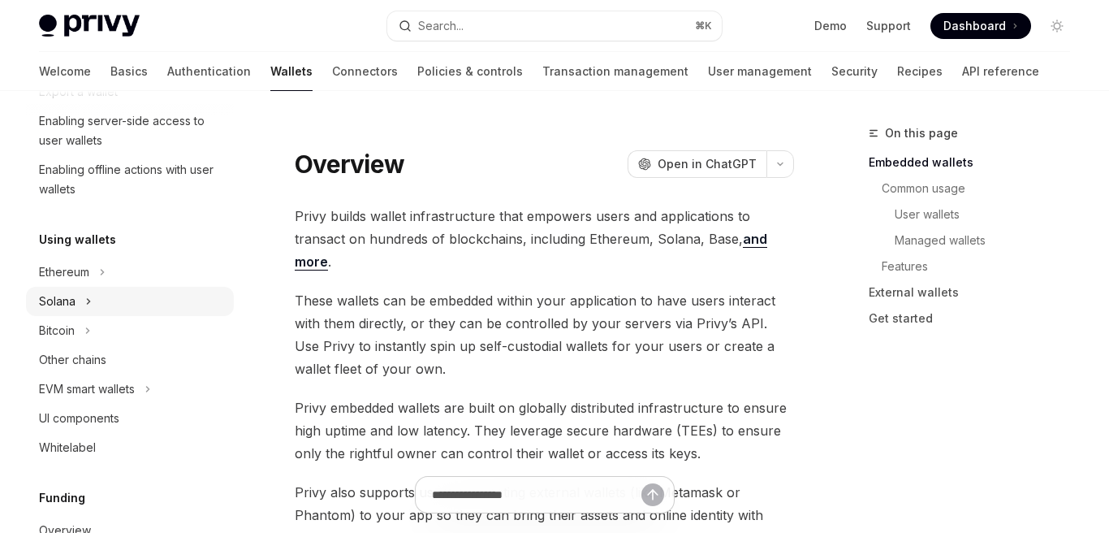
click at [181, 299] on div "Solana" at bounding box center [130, 301] width 208 height 29
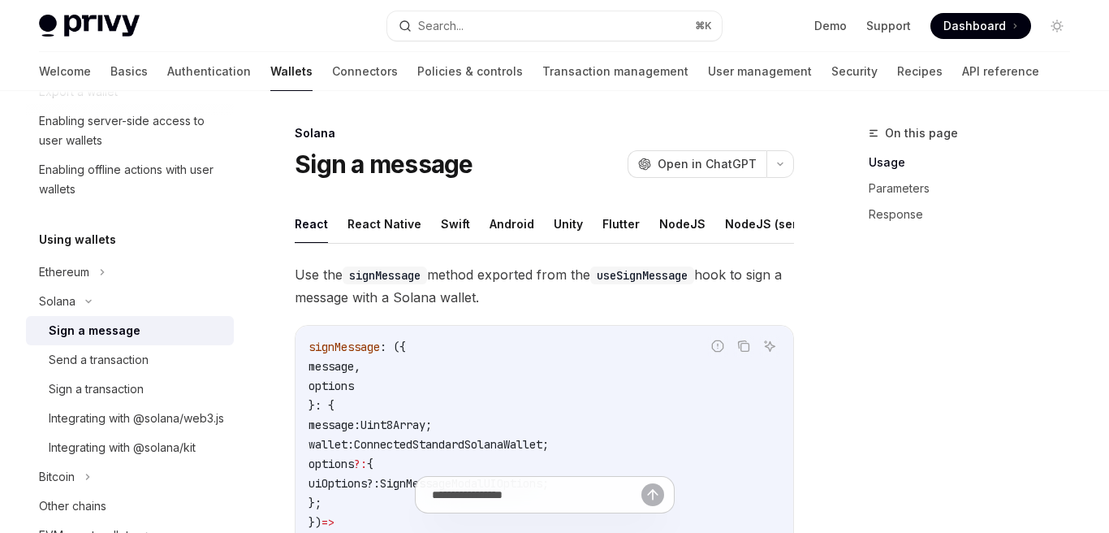
click at [176, 334] on div "Sign a message" at bounding box center [136, 330] width 175 height 19
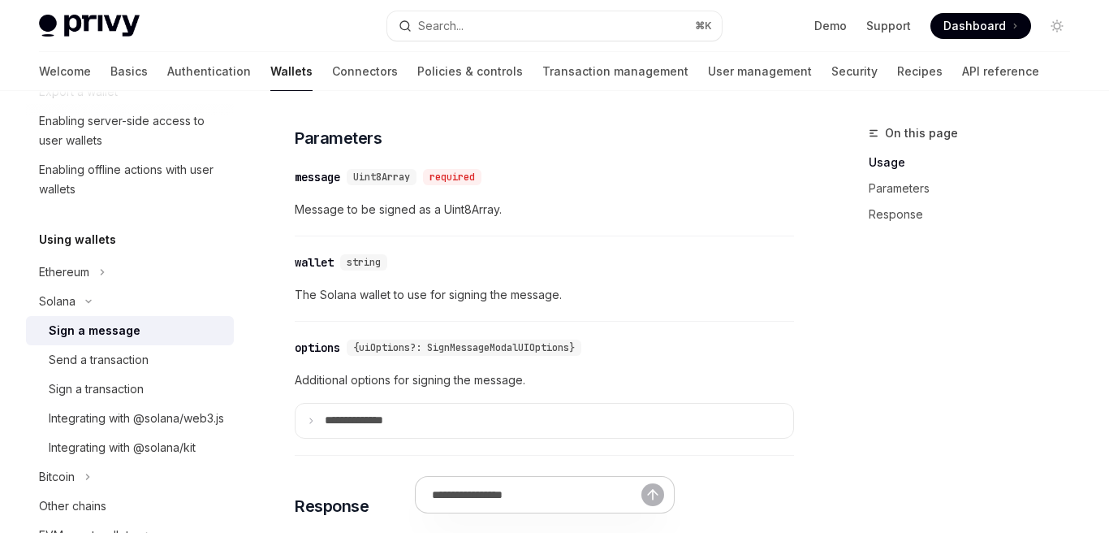
scroll to position [1154, 0]
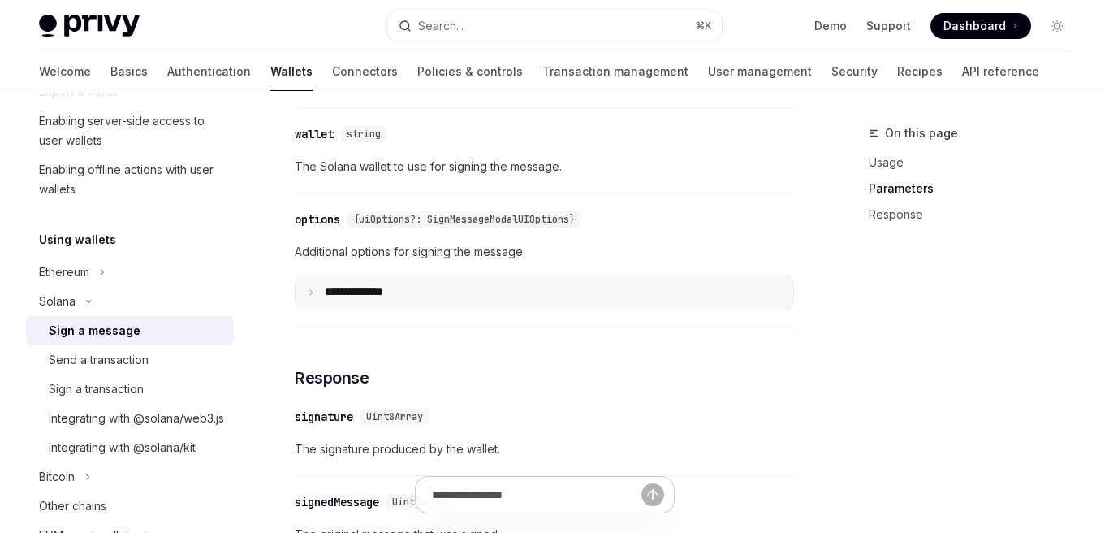
click at [382, 300] on p "**** *********" at bounding box center [367, 292] width 84 height 15
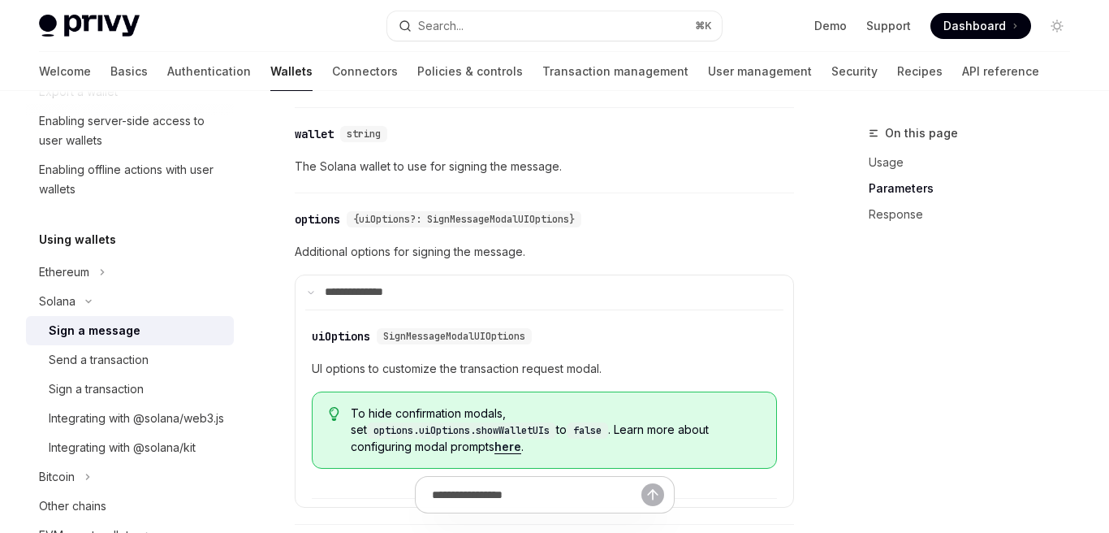
click at [521, 440] on link "here" at bounding box center [507, 446] width 27 height 15
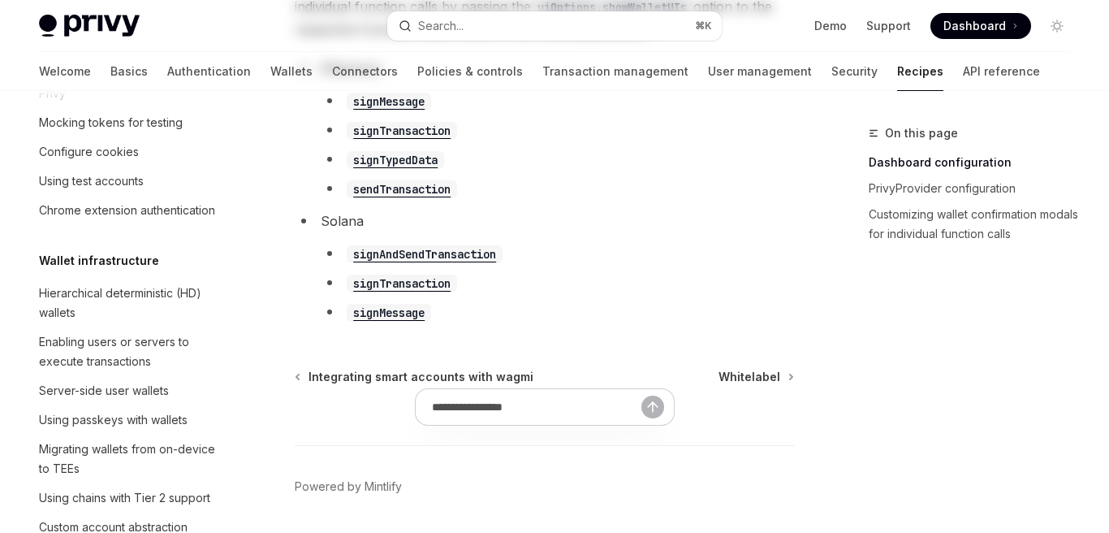
scroll to position [682, 0]
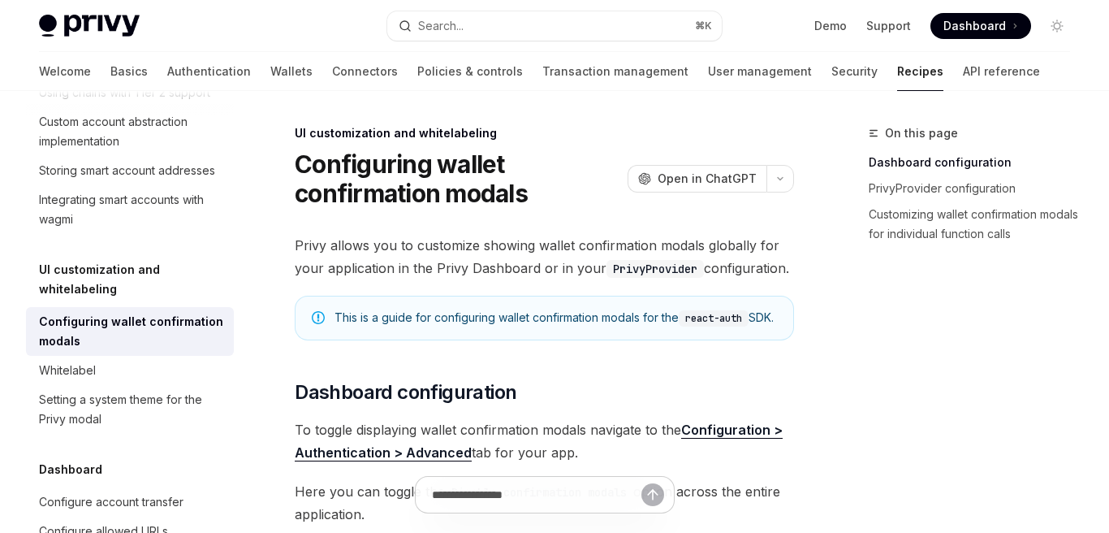
click at [644, 318] on div "This is a guide for configuring wallet confirmation modals for the react-auth S…" at bounding box center [555, 317] width 442 height 17
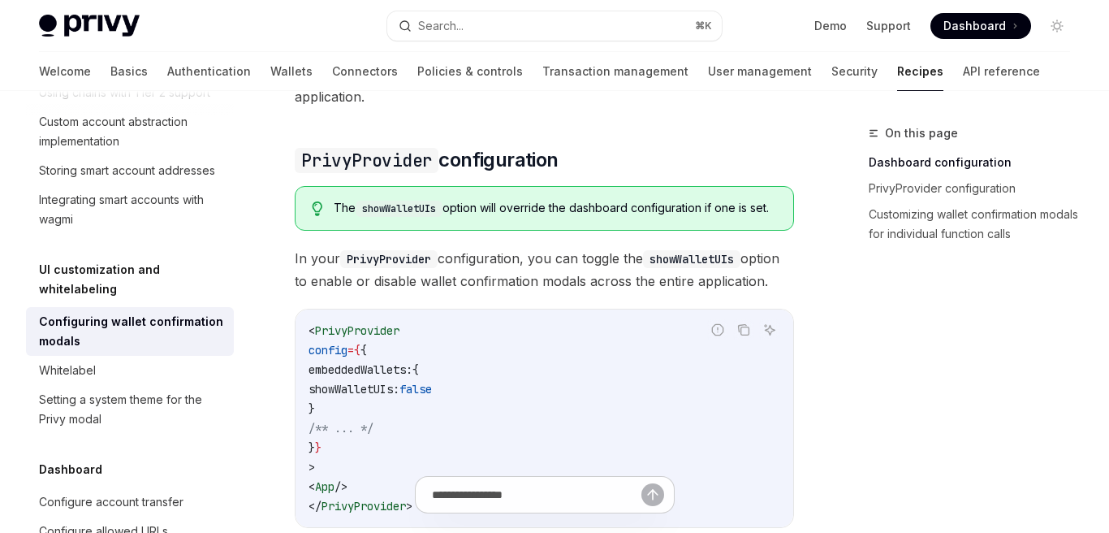
scroll to position [437, 0]
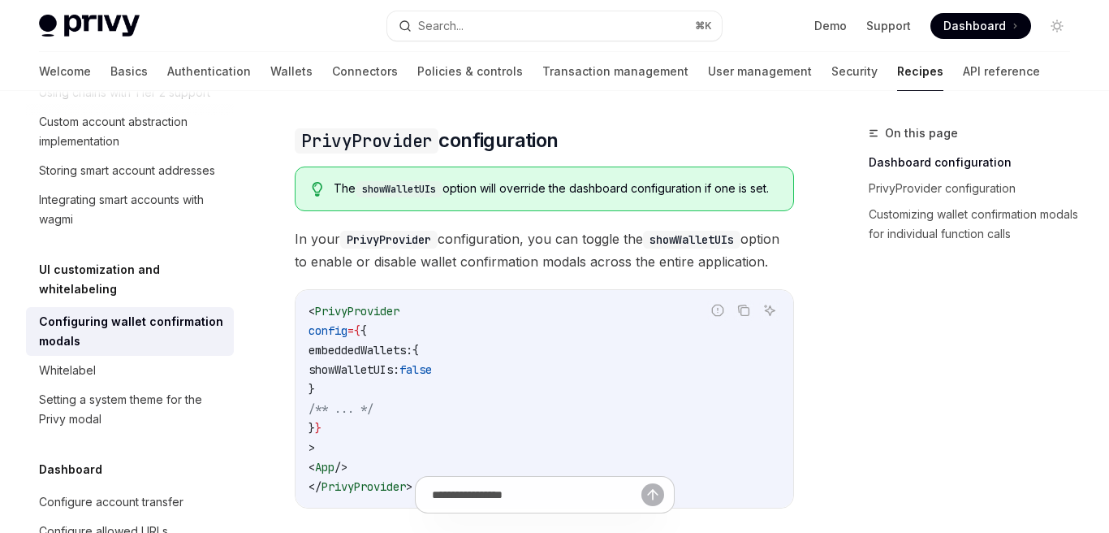
click at [702, 248] on code "showWalletUIs" at bounding box center [691, 240] width 97 height 18
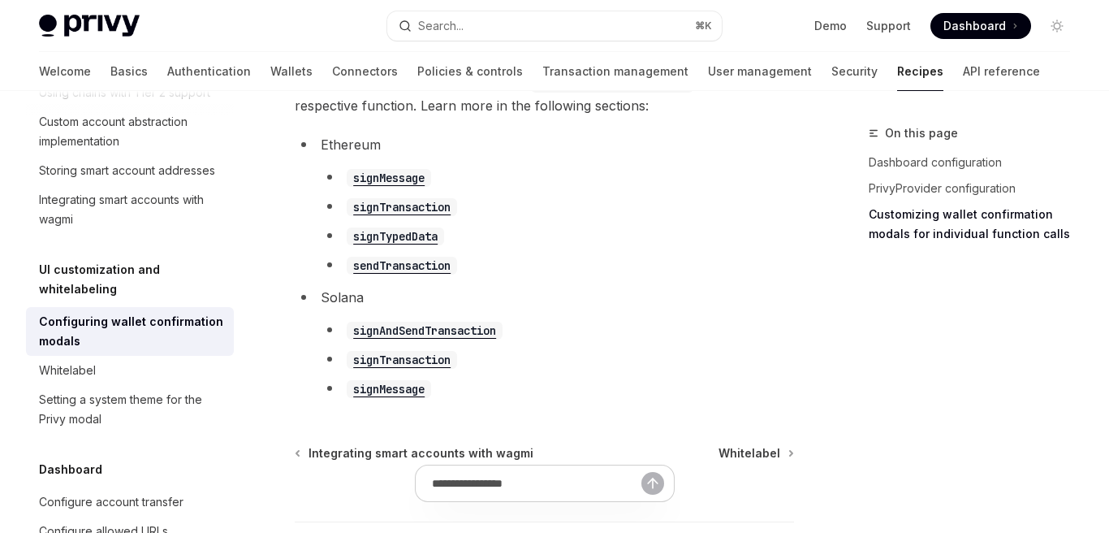
scroll to position [983, 0]
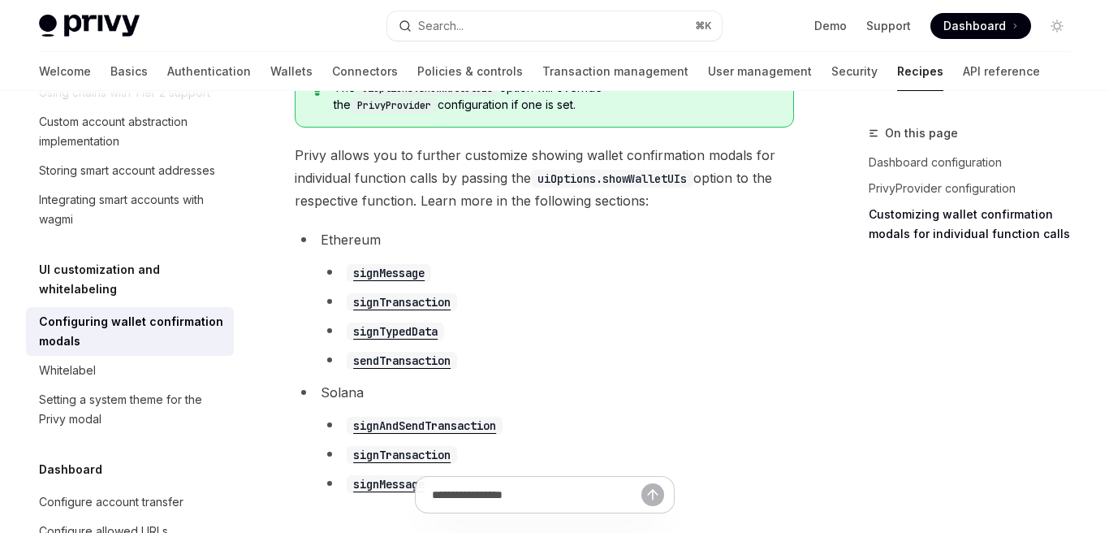
click at [641, 188] on code "uiOptions.showWalletUIs" at bounding box center [612, 179] width 162 height 18
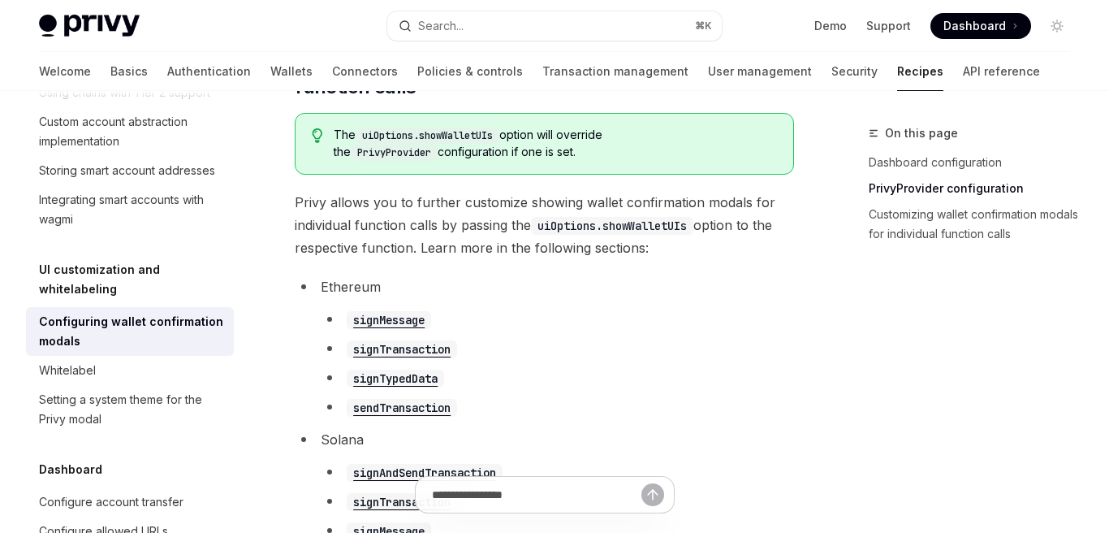
scroll to position [883, 0]
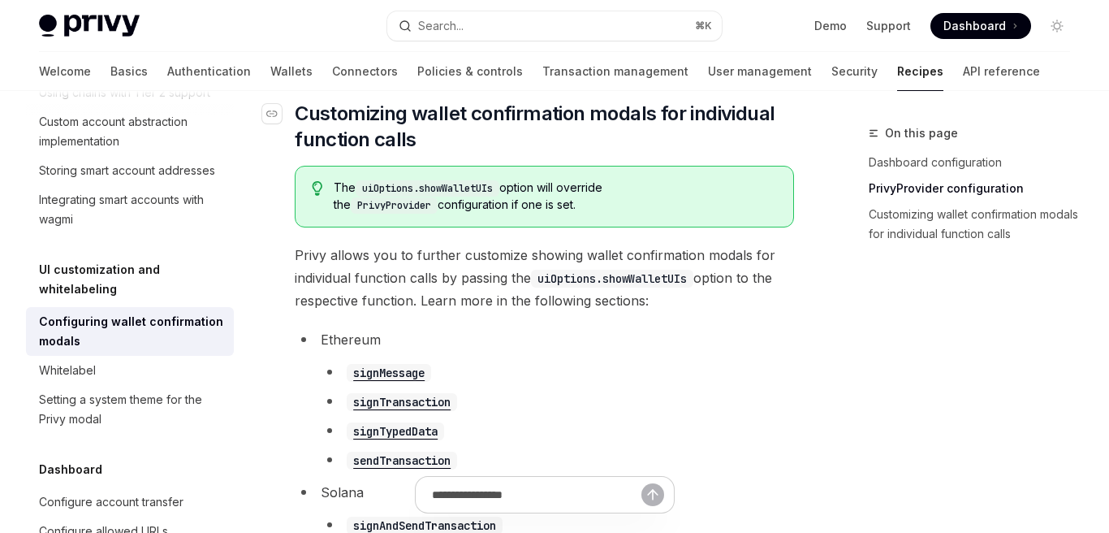
click at [579, 153] on span "Customizing wallet confirmation modals for individual function calls" at bounding box center [544, 127] width 499 height 52
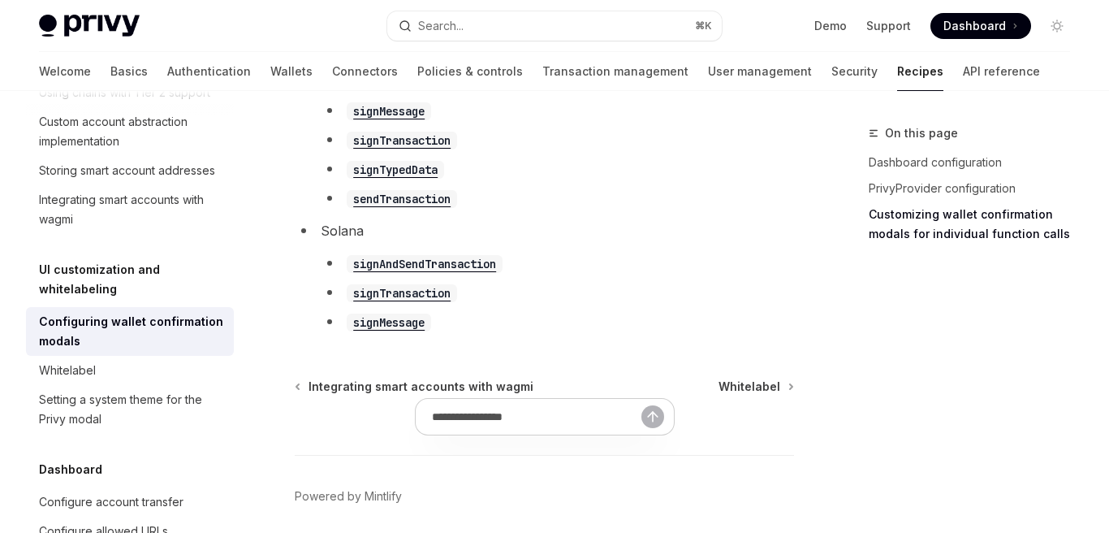
scroll to position [1170, 0]
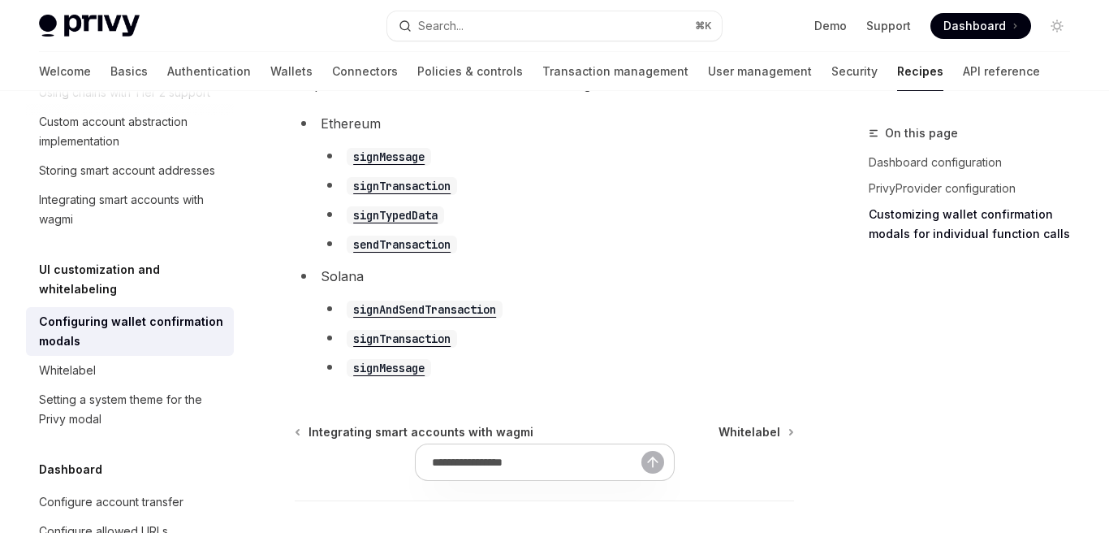
click at [408, 195] on code "signTransaction" at bounding box center [402, 186] width 110 height 18
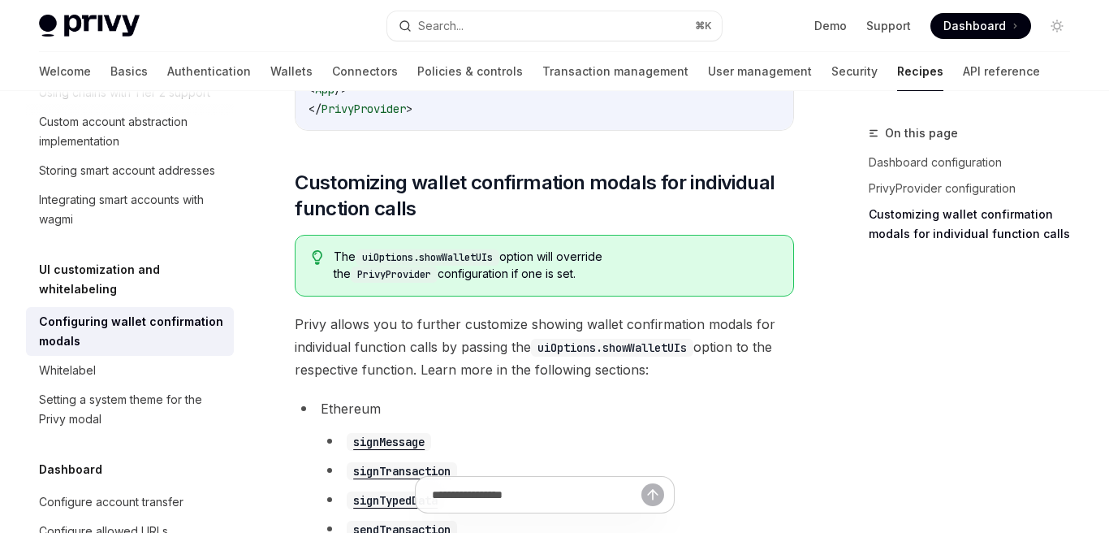
scroll to position [295, 0]
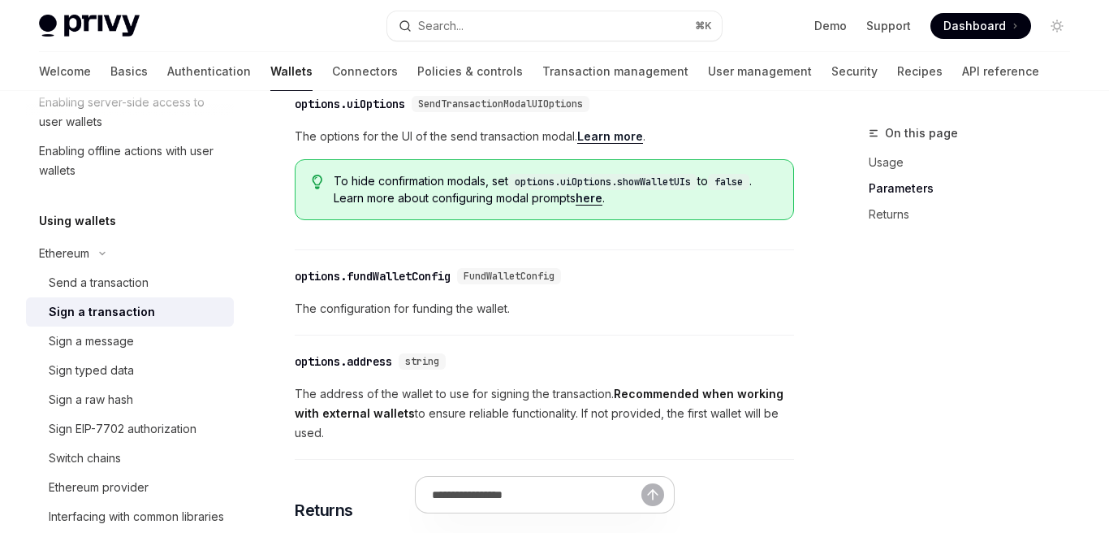
click at [602, 205] on link "here" at bounding box center [589, 198] width 27 height 15
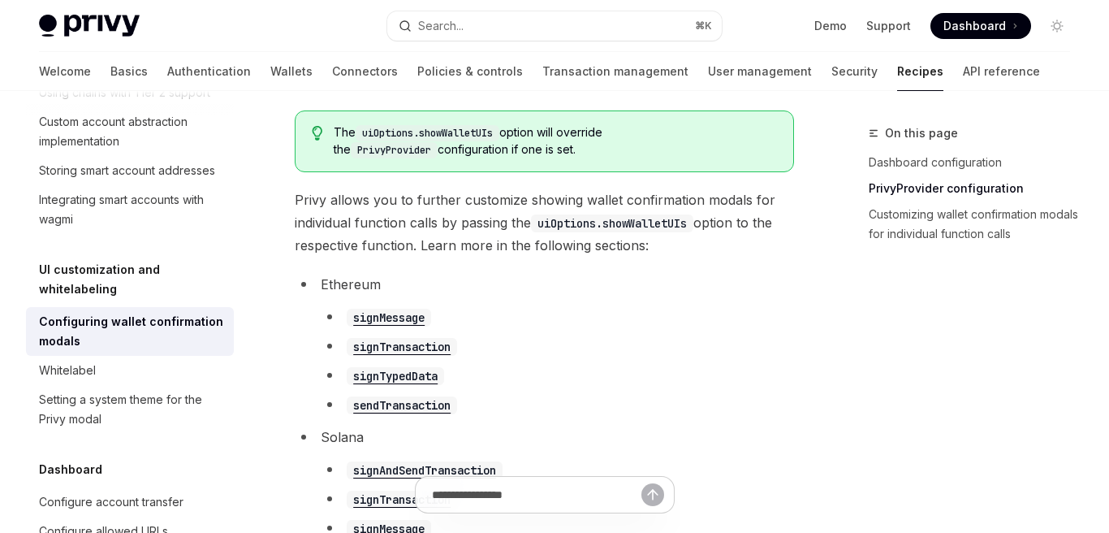
scroll to position [1074, 0]
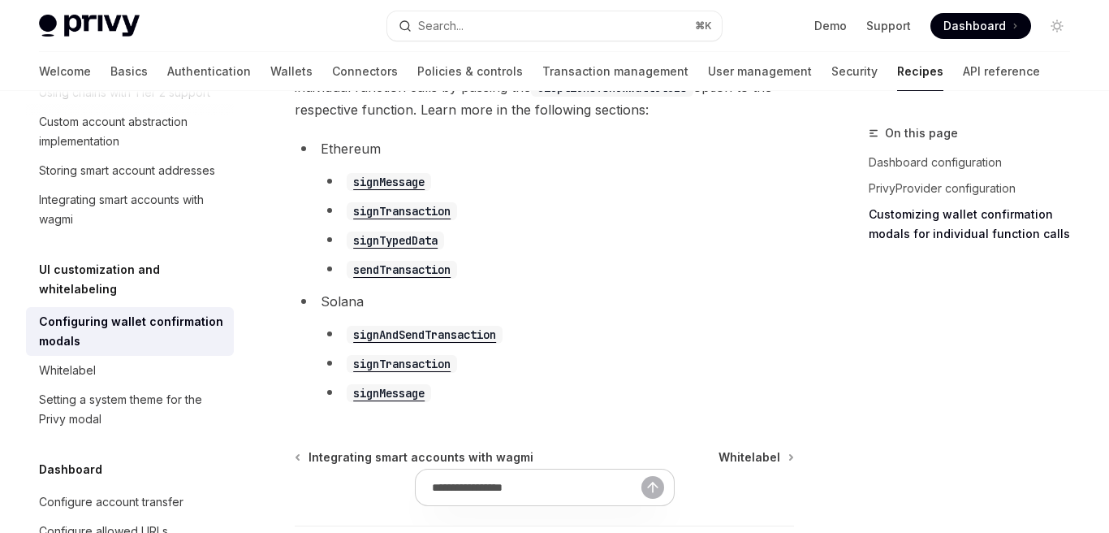
click at [407, 191] on code "signMessage" at bounding box center [389, 182] width 84 height 18
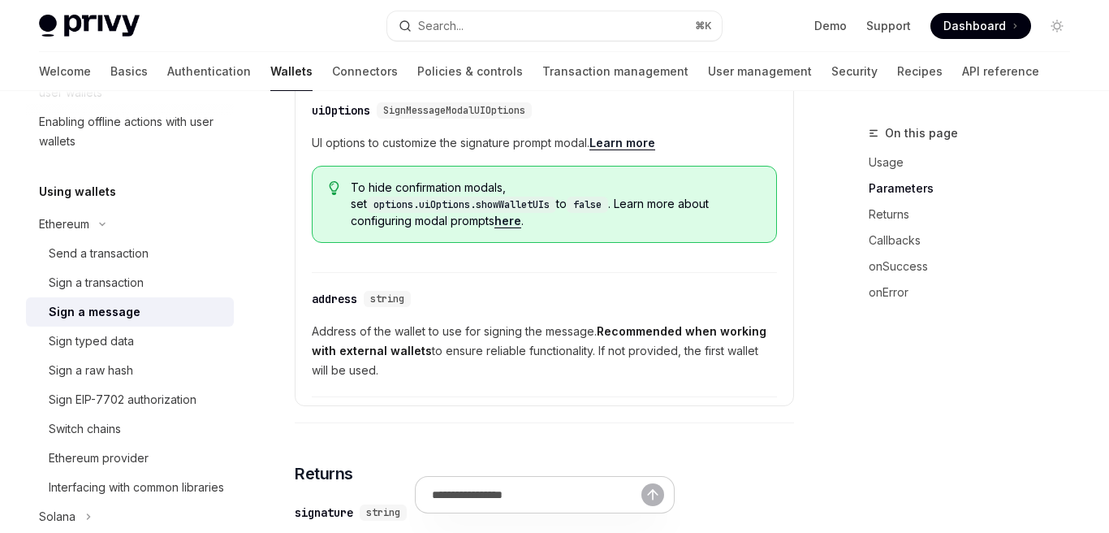
click at [640, 150] on link "Learn more" at bounding box center [622, 143] width 66 height 15
type textarea "*"
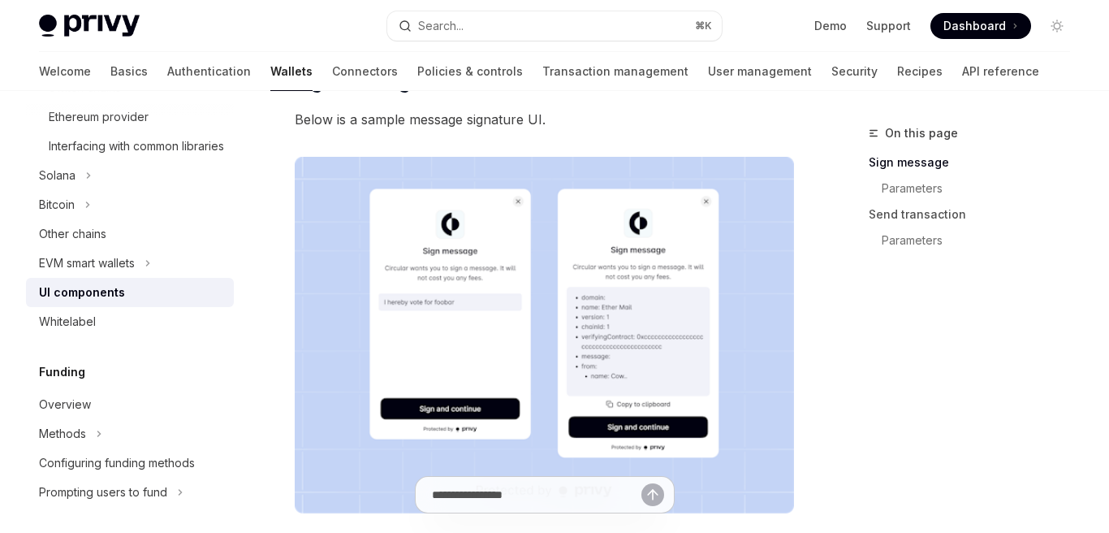
scroll to position [416, 0]
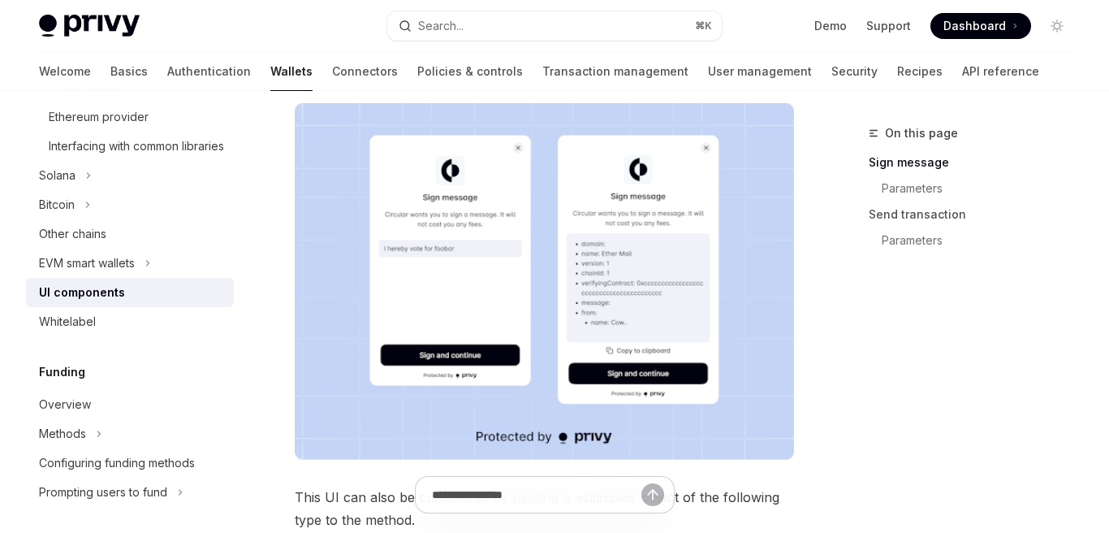
click at [452, 288] on img at bounding box center [544, 281] width 499 height 356
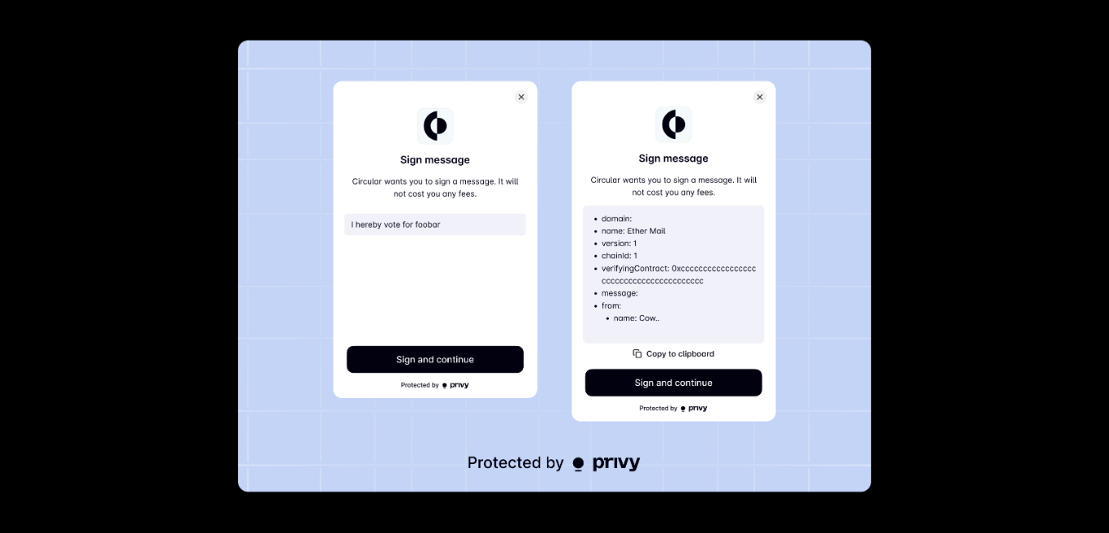
click at [452, 288] on img at bounding box center [554, 266] width 632 height 451
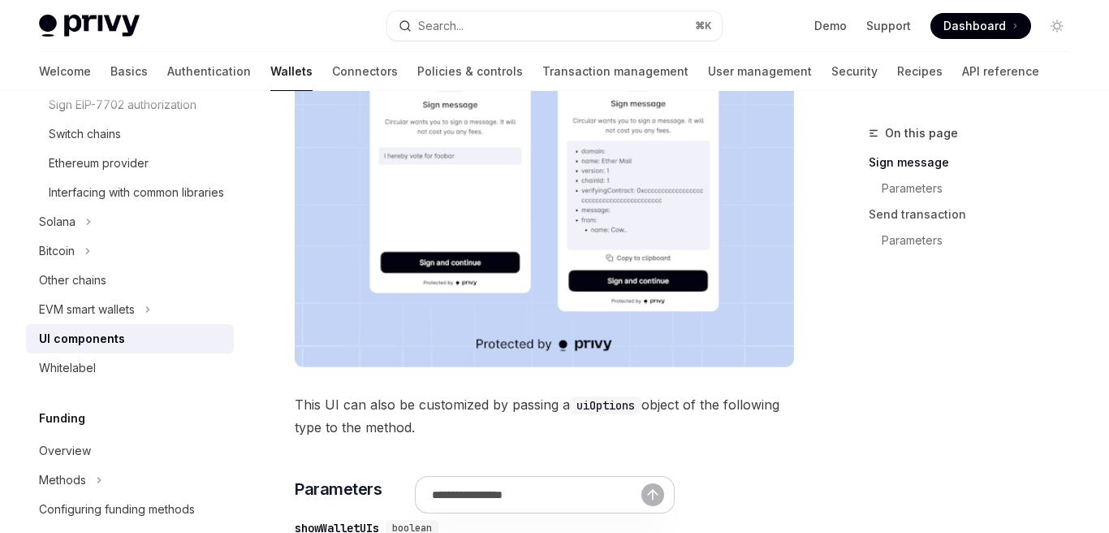
scroll to position [471, 0]
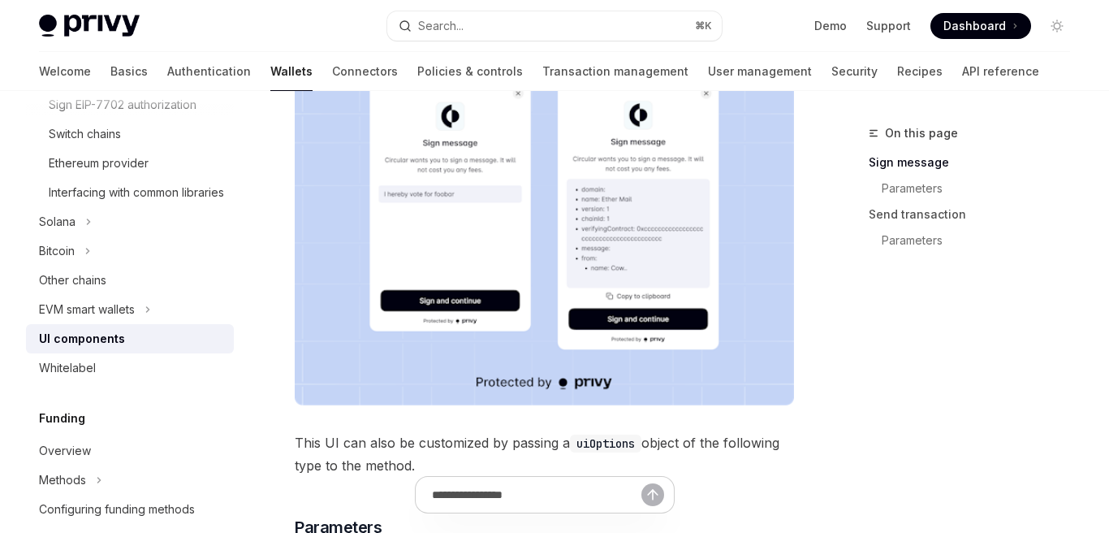
click at [380, 228] on img at bounding box center [544, 227] width 499 height 356
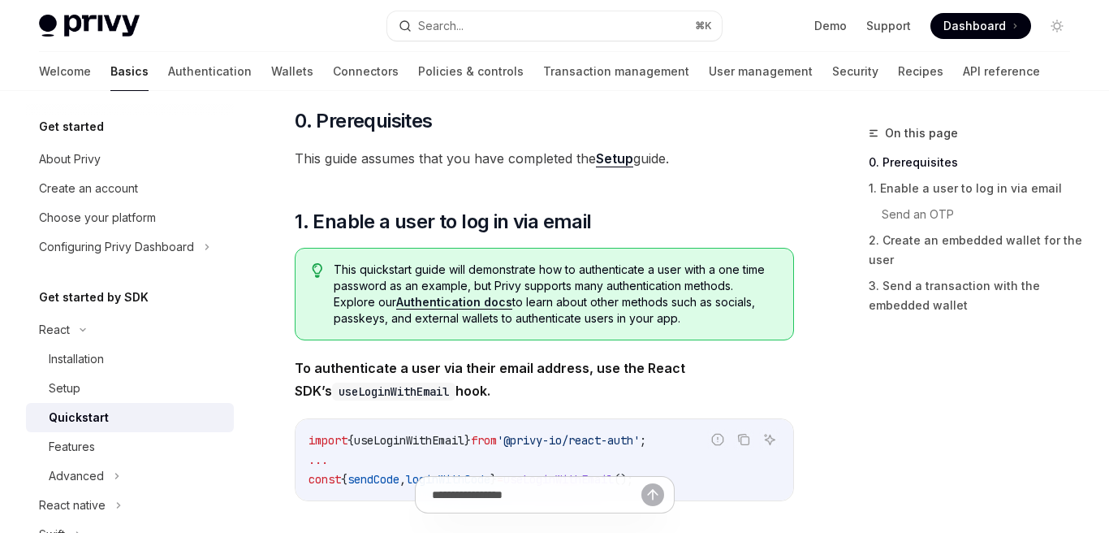
scroll to position [194, 0]
